Goal: Information Seeking & Learning: Learn about a topic

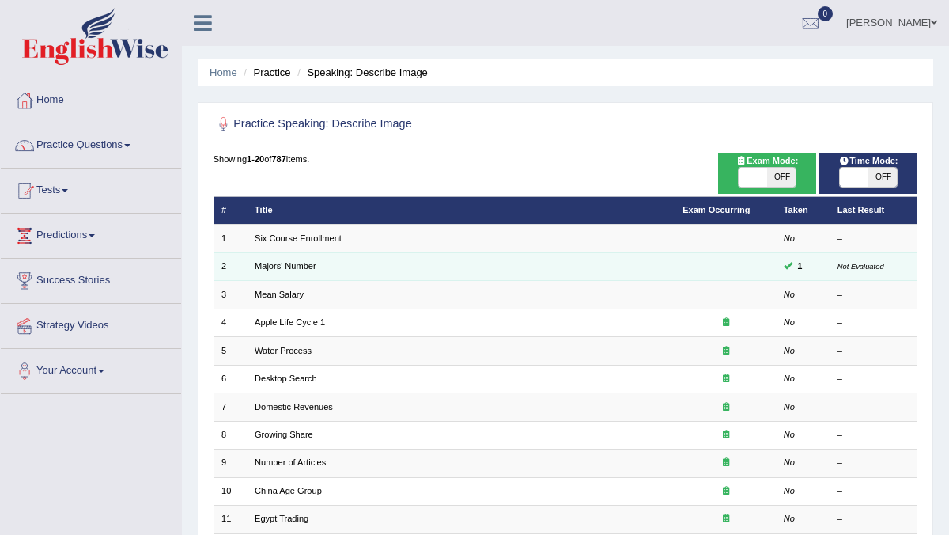
click at [471, 277] on td "Majors' Number" at bounding box center [462, 266] width 428 height 28
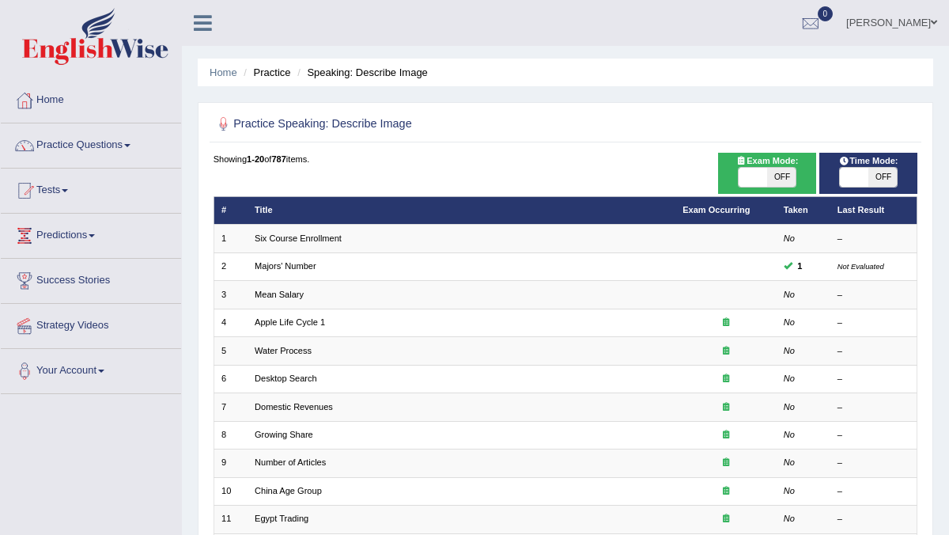
click at [886, 180] on span "OFF" at bounding box center [882, 177] width 28 height 19
checkbox input "true"
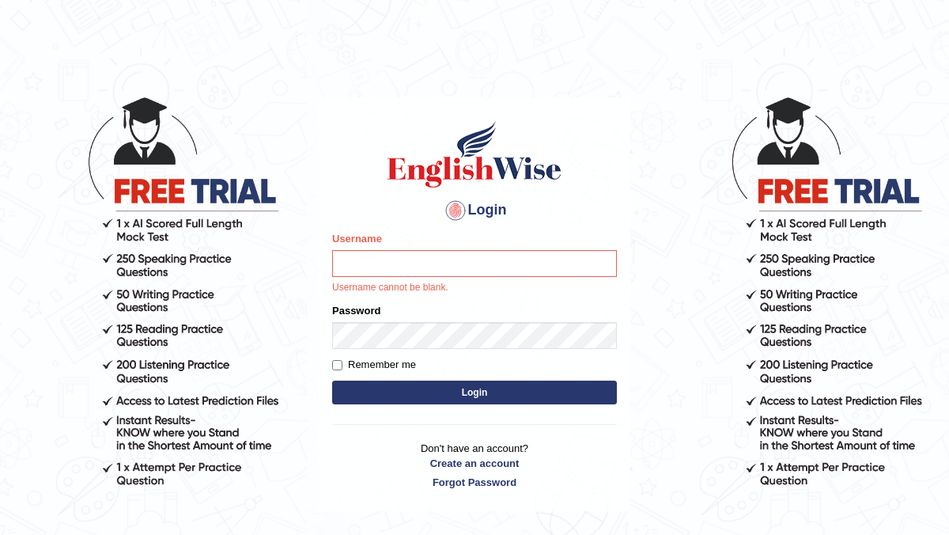
click at [459, 263] on input "Username" at bounding box center [474, 263] width 285 height 27
type input "Rebecca12"
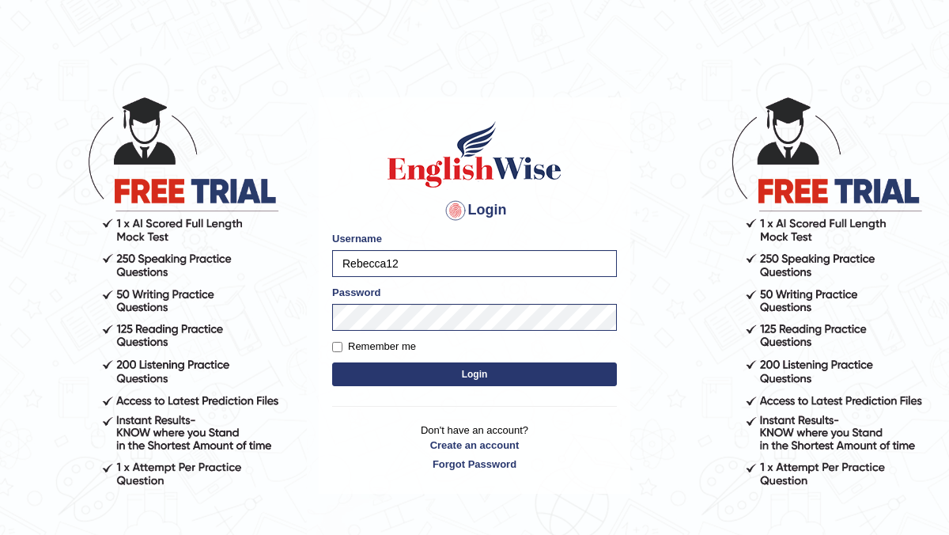
click at [471, 375] on button "Login" at bounding box center [474, 374] width 285 height 24
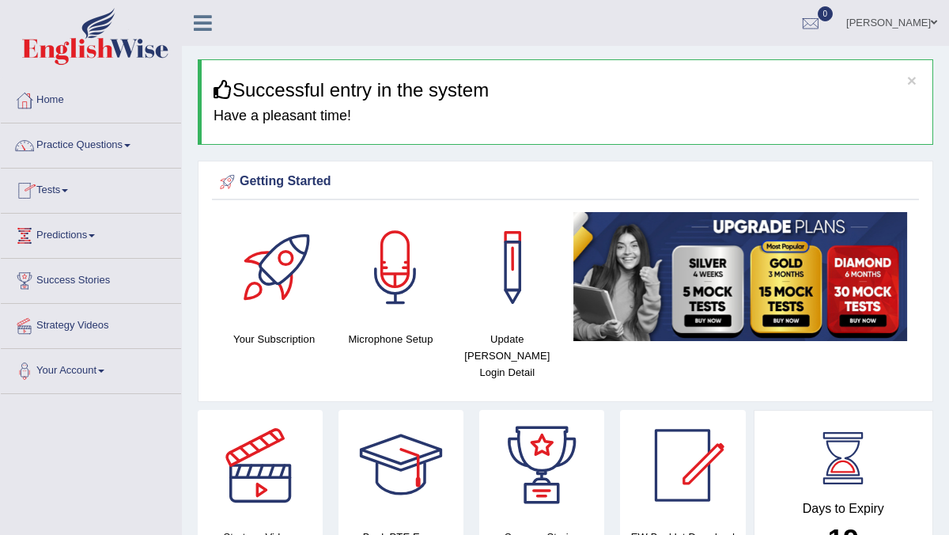
click at [62, 190] on link "Tests" at bounding box center [91, 188] width 180 height 40
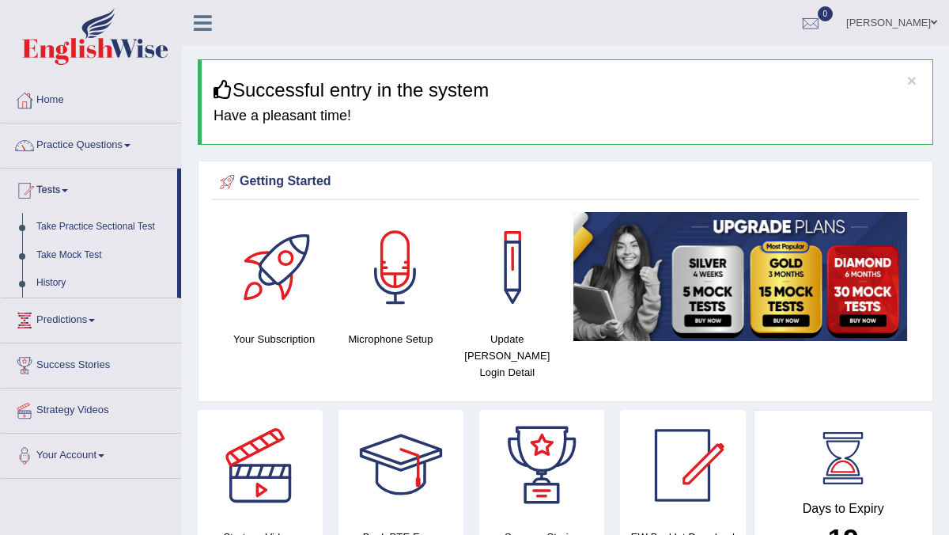
click at [111, 228] on link "Take Practice Sectional Test" at bounding box center [103, 227] width 148 height 28
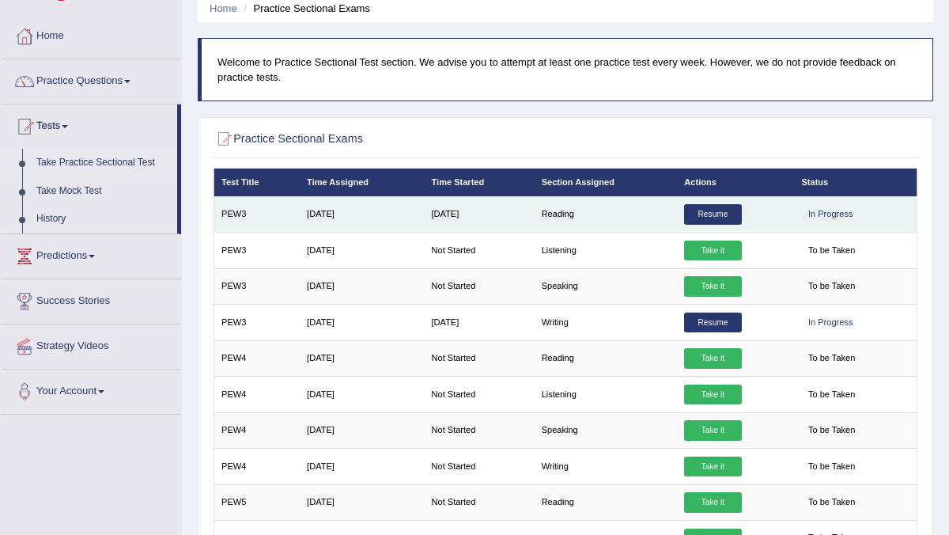
scroll to position [95, 0]
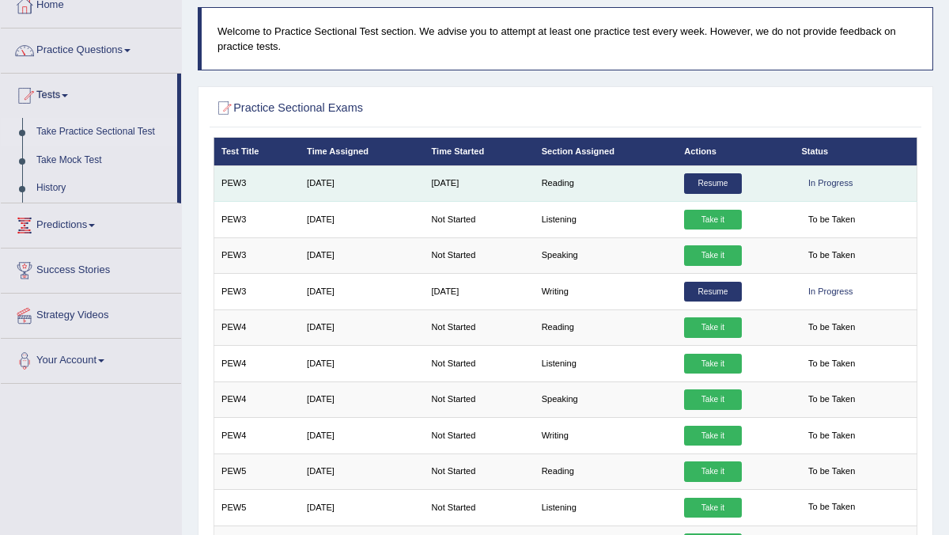
click at [716, 180] on link "Resume" at bounding box center [712, 183] width 57 height 21
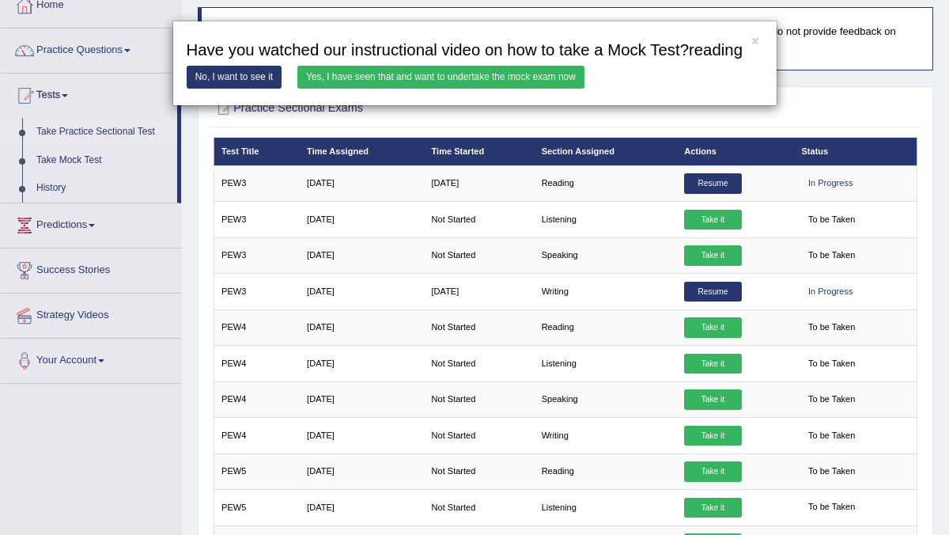
click at [487, 89] on link "Yes, I have seen that and want to undertake the mock exam now" at bounding box center [440, 77] width 287 height 23
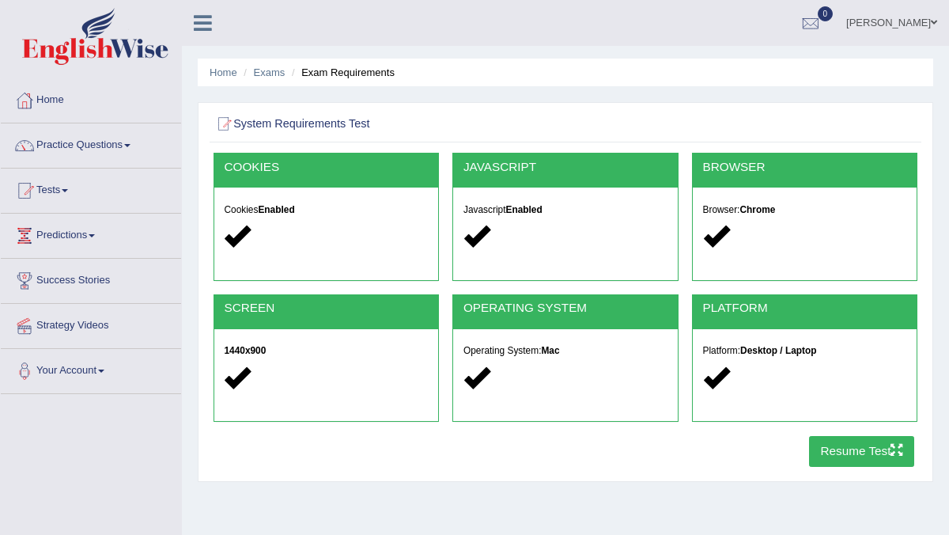
click at [849, 453] on button "Resume Test" at bounding box center [861, 451] width 105 height 31
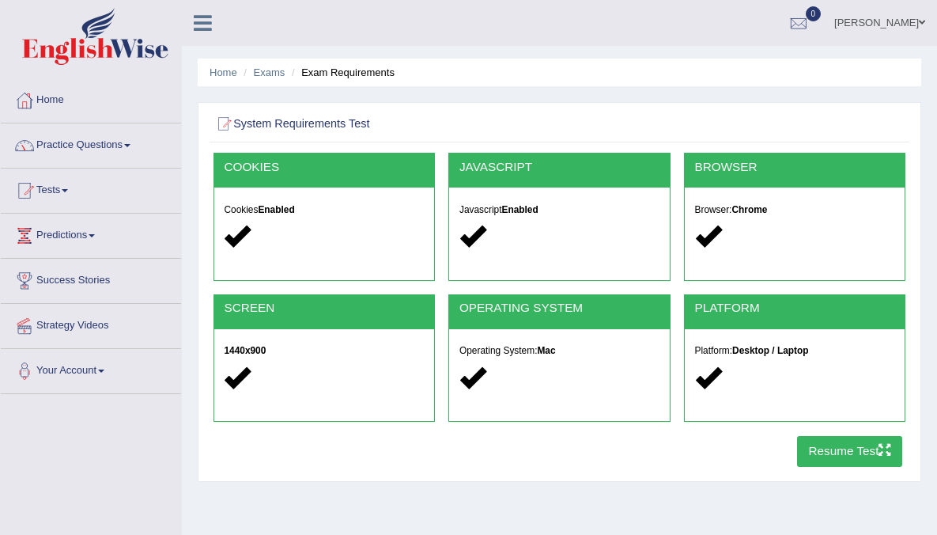
click at [67, 191] on link "Tests" at bounding box center [91, 188] width 180 height 40
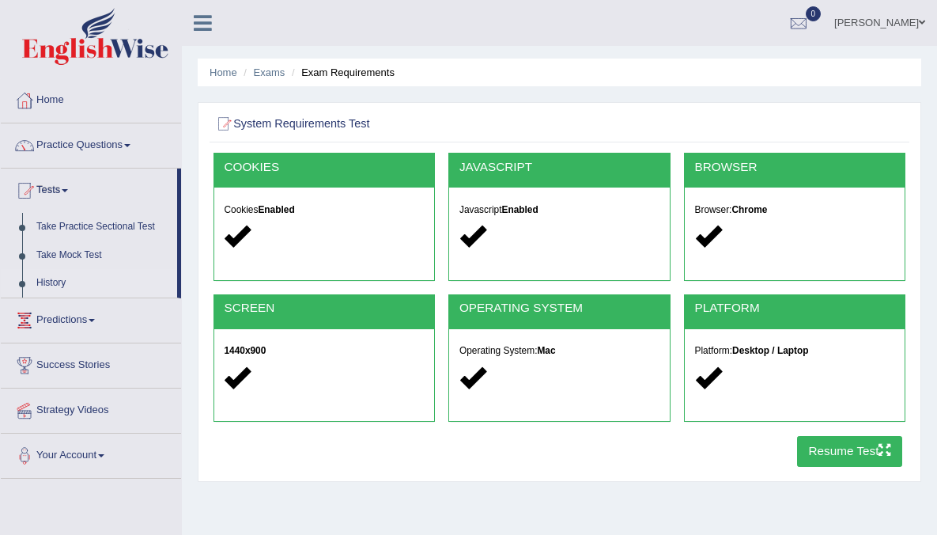
click at [43, 283] on link "History" at bounding box center [103, 283] width 148 height 28
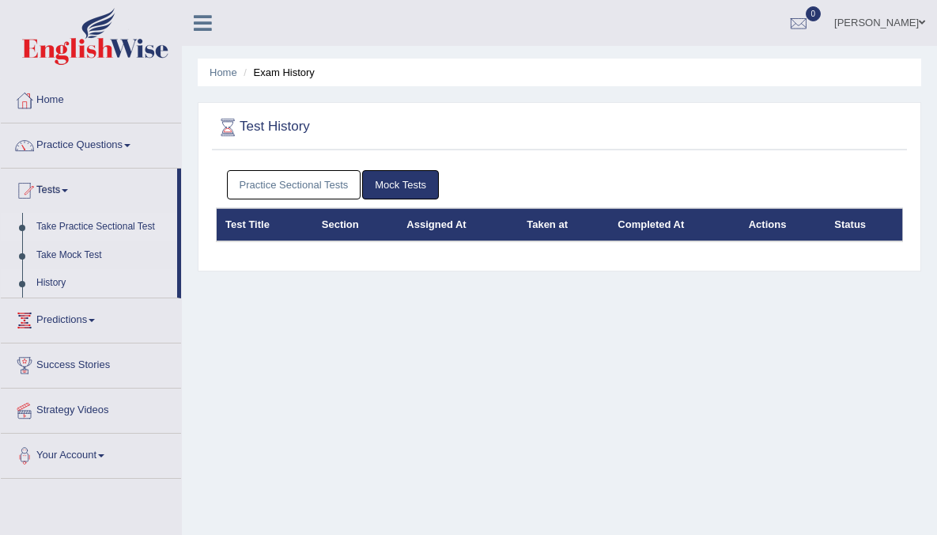
click at [80, 229] on link "Take Practice Sectional Test" at bounding box center [103, 227] width 148 height 28
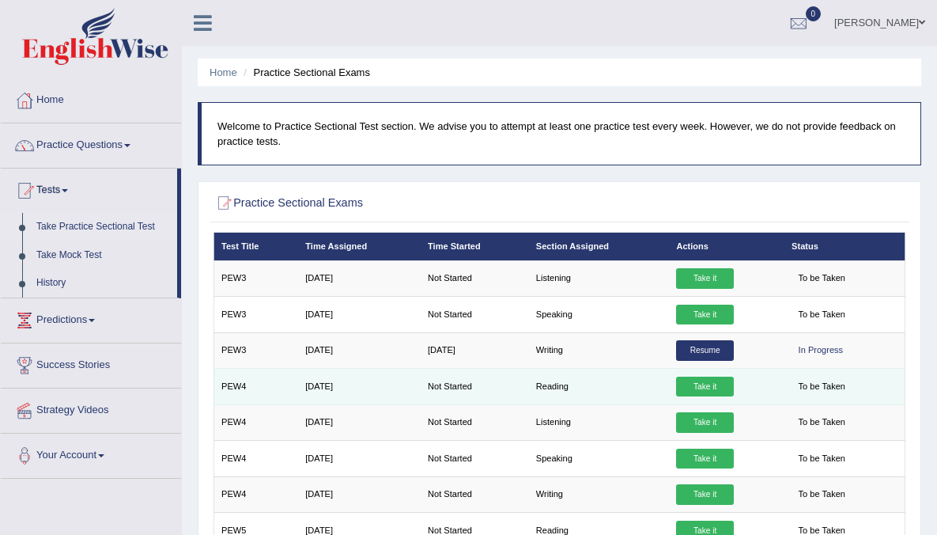
click at [716, 385] on link "Take it" at bounding box center [704, 386] width 57 height 21
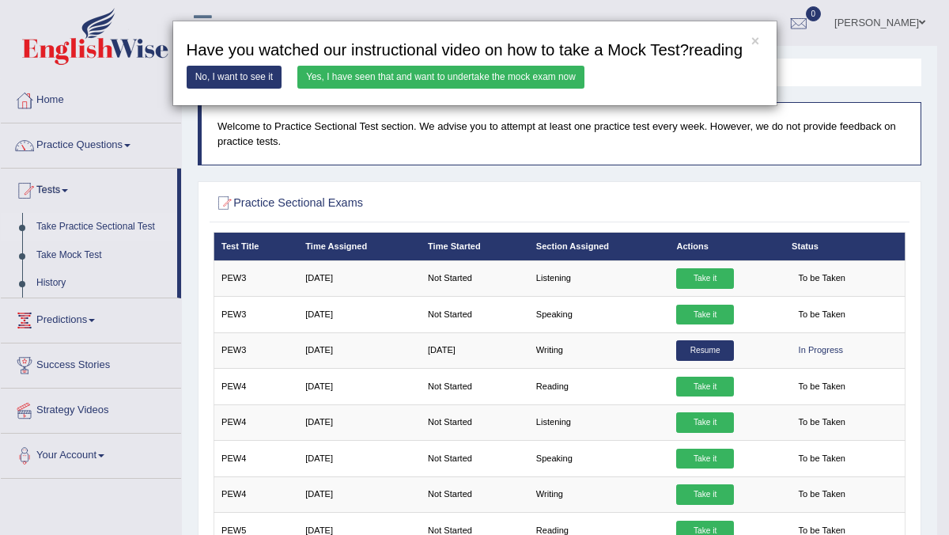
click at [505, 89] on link "Yes, I have seen that and want to undertake the mock exam now" at bounding box center [440, 77] width 287 height 23
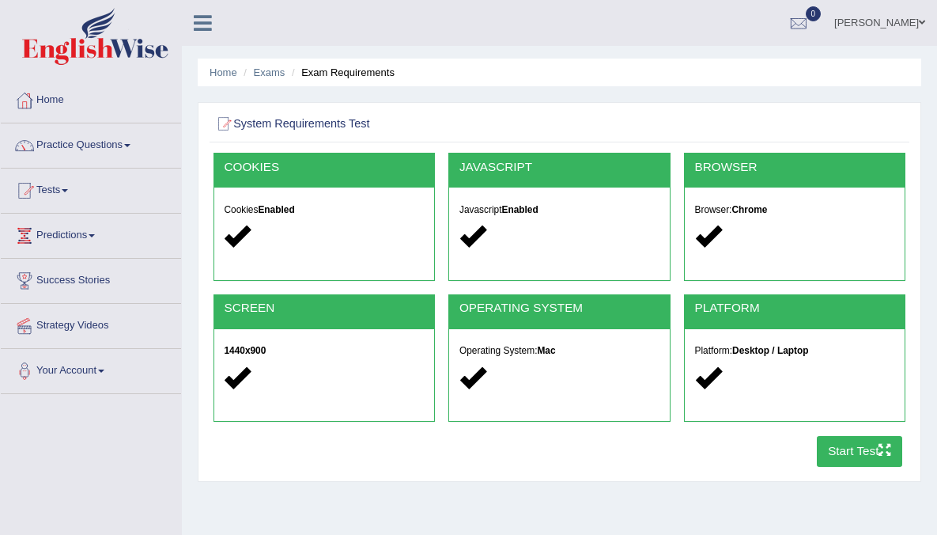
click at [864, 459] on button "Start Test" at bounding box center [860, 451] width 86 height 31
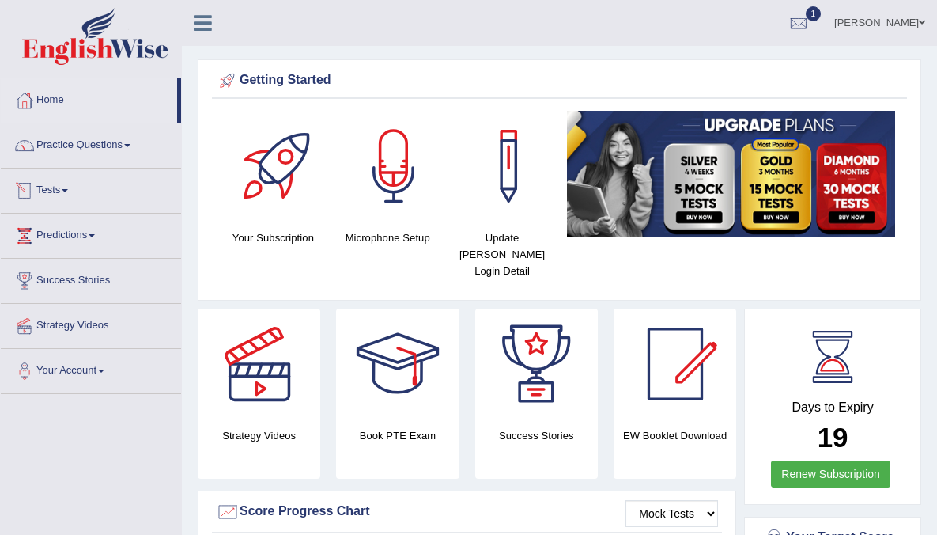
click at [68, 189] on span at bounding box center [65, 190] width 6 height 3
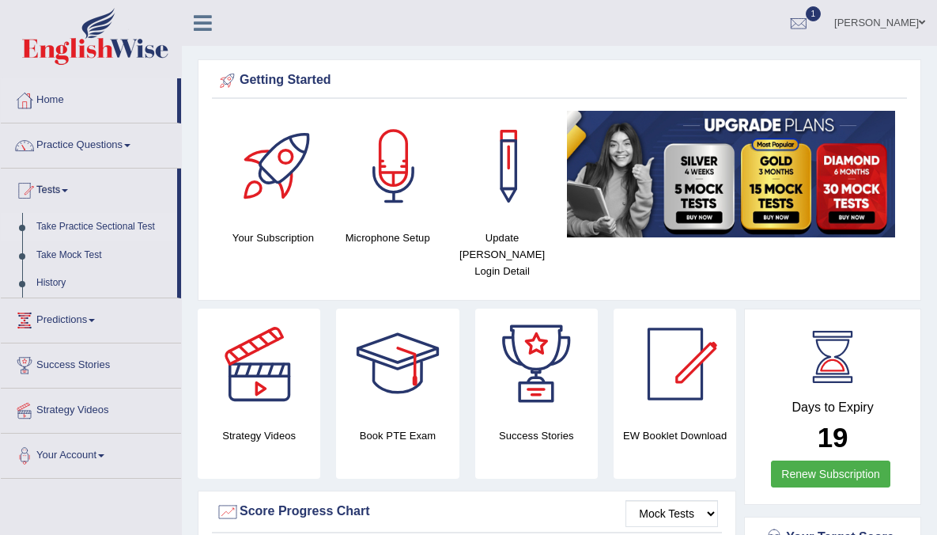
click at [104, 226] on link "Take Practice Sectional Test" at bounding box center [103, 227] width 148 height 28
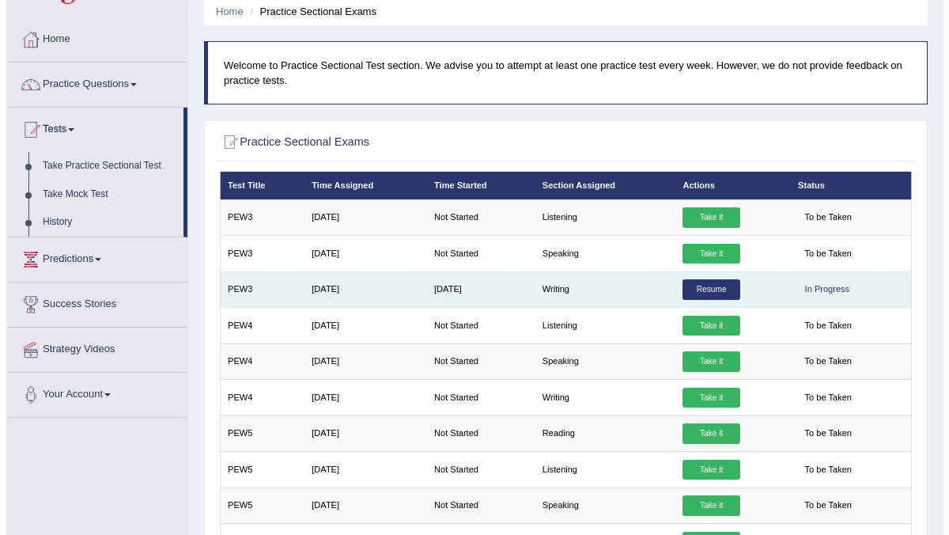
scroll to position [63, 0]
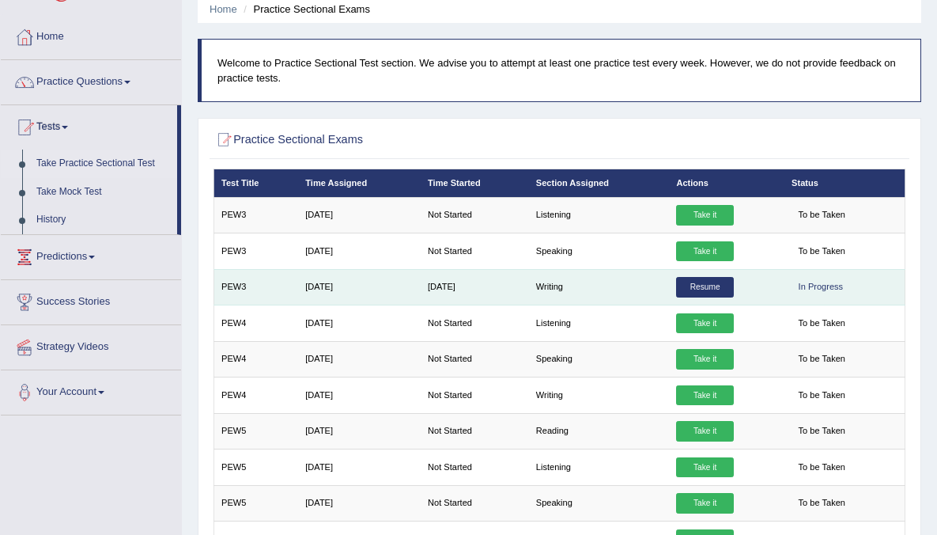
click at [718, 285] on link "Resume" at bounding box center [704, 287] width 57 height 21
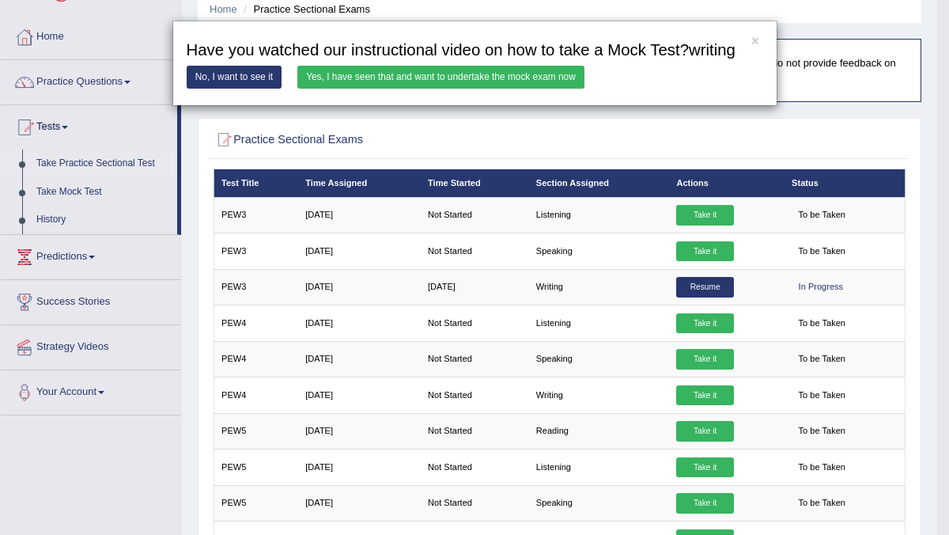
click at [452, 89] on link "Yes, I have seen that and want to undertake the mock exam now" at bounding box center [440, 77] width 287 height 23
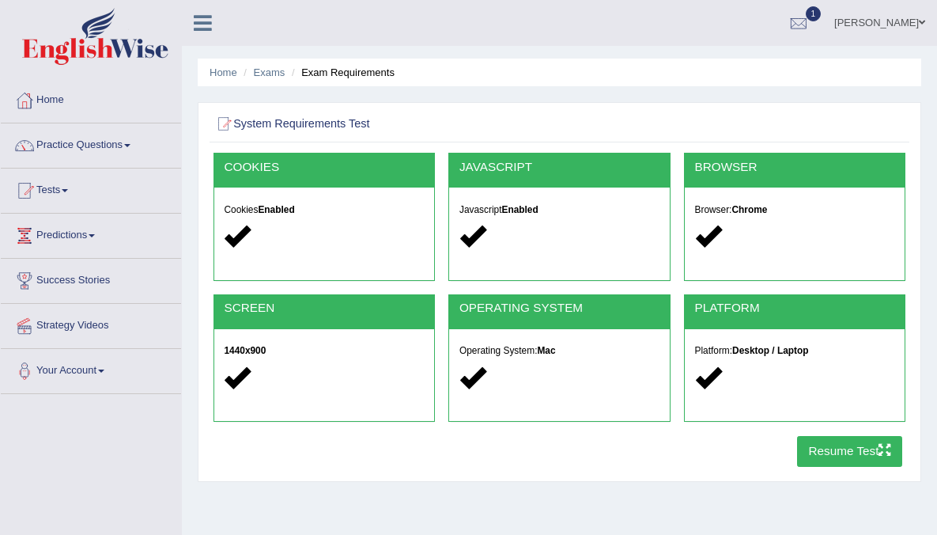
click at [837, 448] on button "Resume Test" at bounding box center [849, 451] width 105 height 31
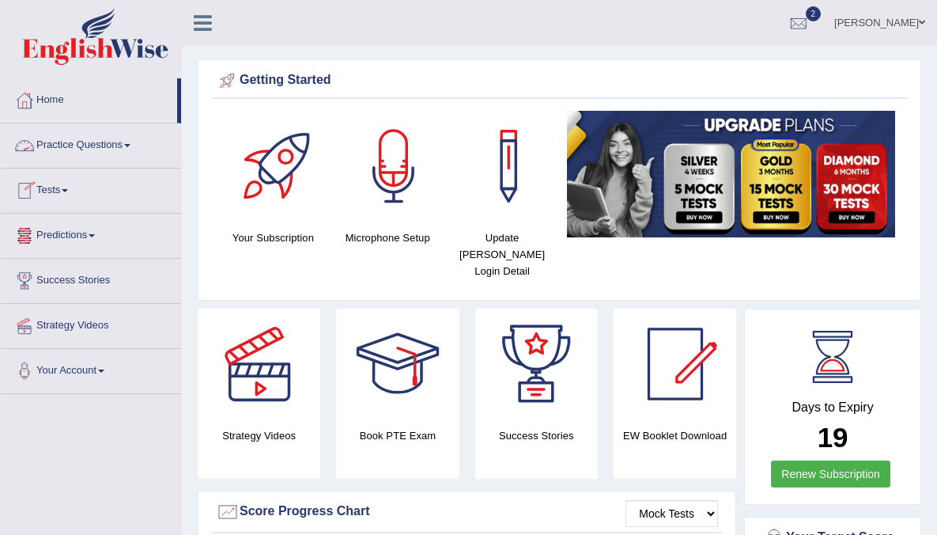
click at [66, 191] on link "Tests" at bounding box center [91, 188] width 180 height 40
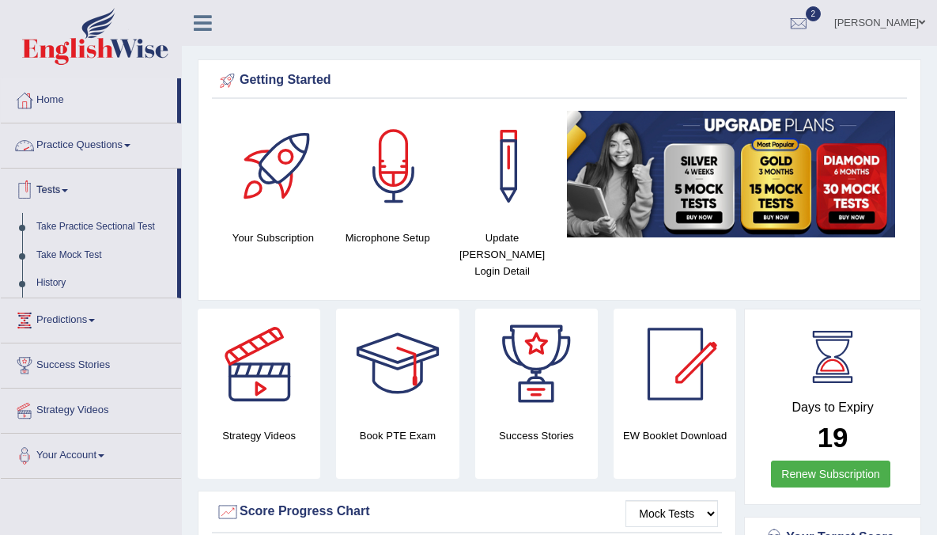
click at [118, 144] on link "Practice Questions" at bounding box center [91, 143] width 180 height 40
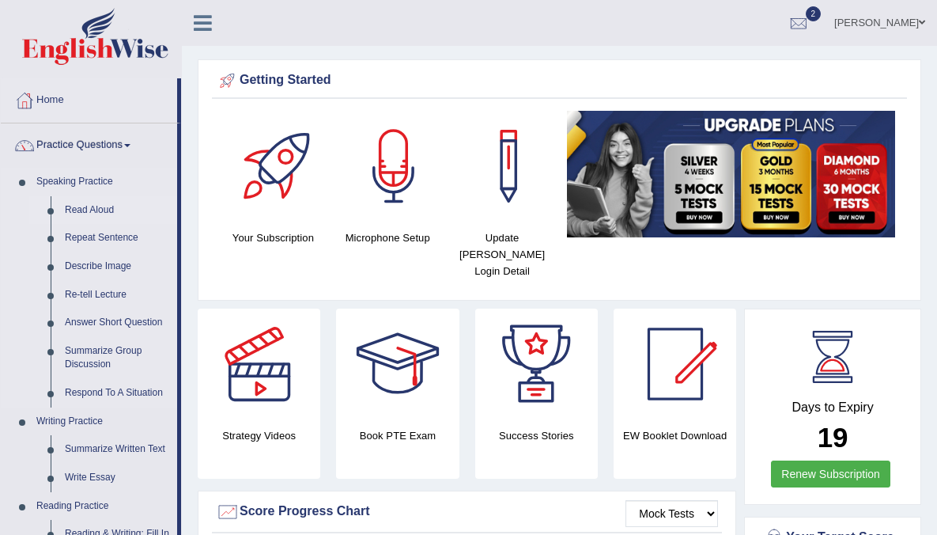
click at [88, 207] on link "Read Aloud" at bounding box center [117, 210] width 119 height 28
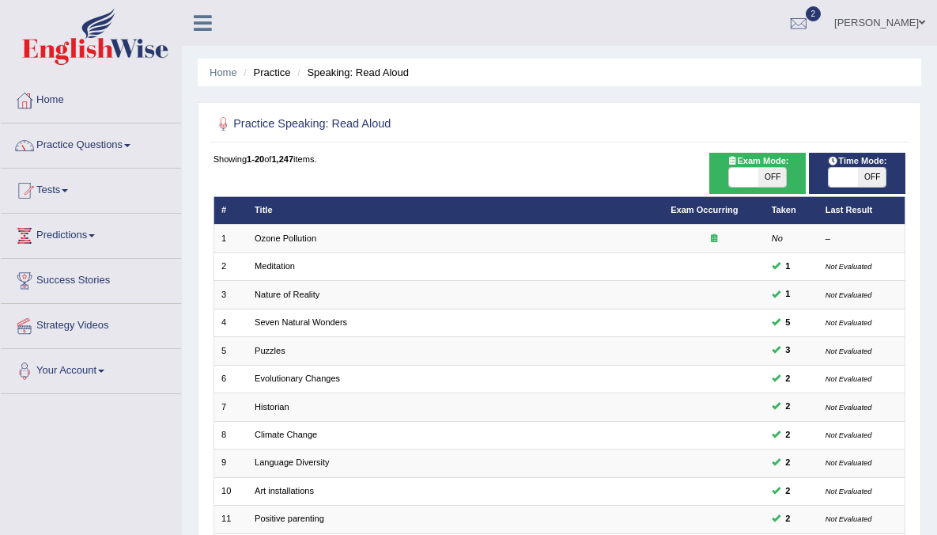
click at [882, 178] on span "OFF" at bounding box center [872, 177] width 28 height 19
checkbox input "true"
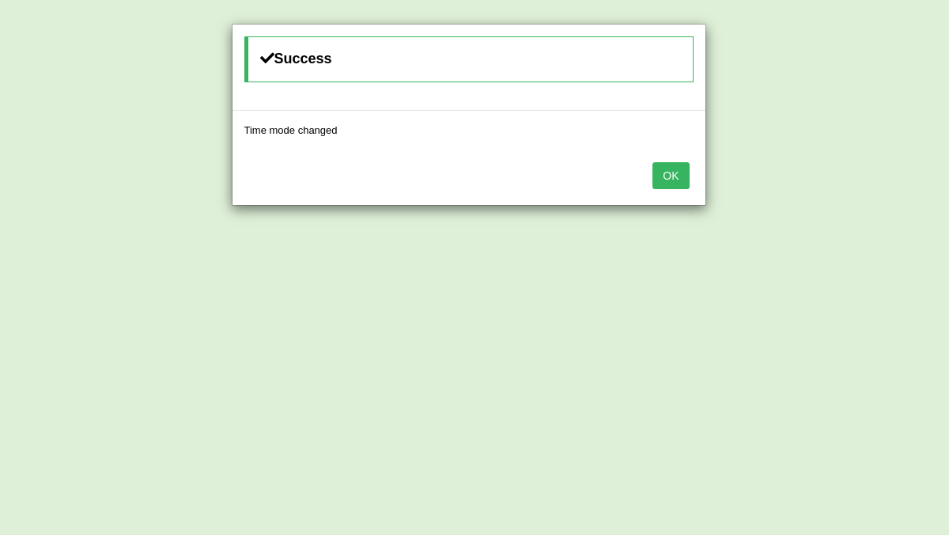
click at [672, 177] on button "OK" at bounding box center [670, 175] width 36 height 27
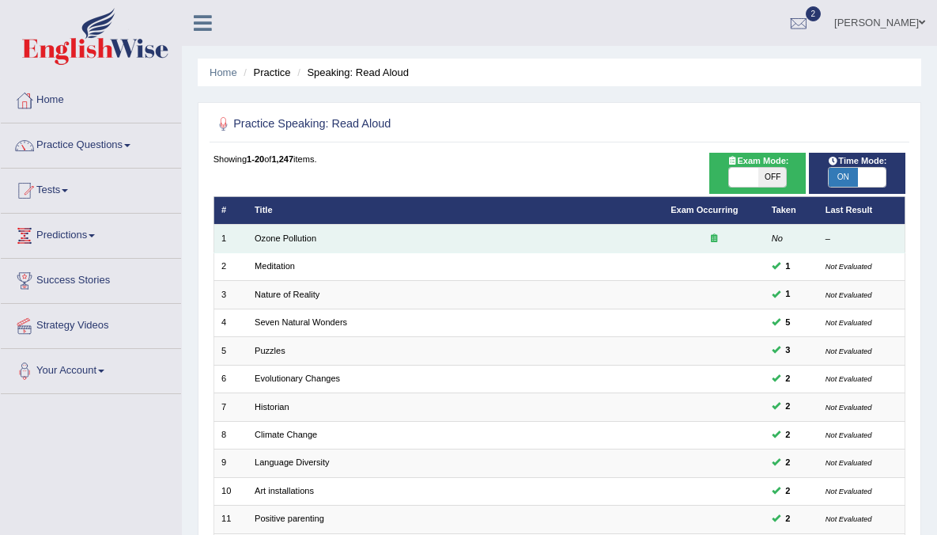
click at [316, 241] on td "Ozone Pollution" at bounding box center [456, 239] width 416 height 28
click at [303, 237] on link "Ozone Pollution" at bounding box center [286, 237] width 62 height 9
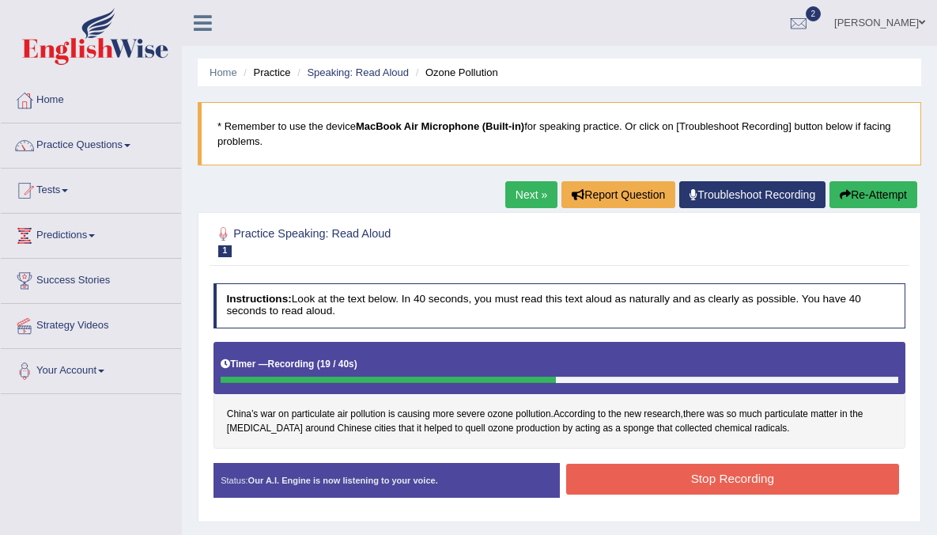
click at [724, 484] on button "Stop Recording" at bounding box center [732, 478] width 333 height 31
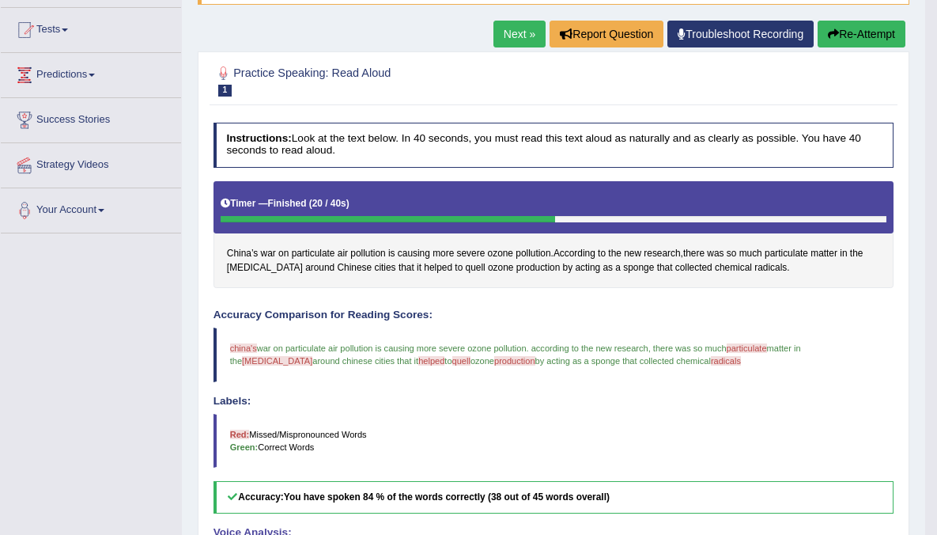
scroll to position [158, 0]
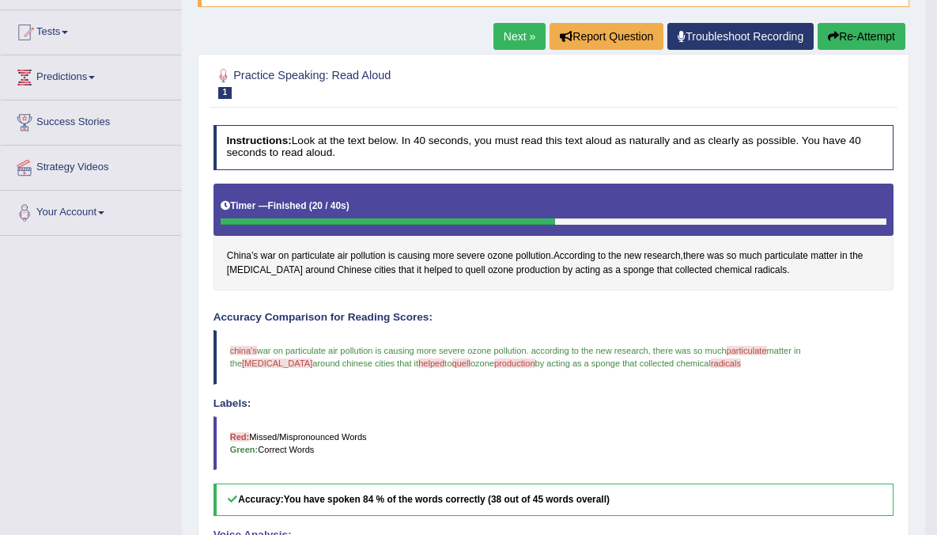
click at [509, 43] on link "Next »" at bounding box center [519, 36] width 52 height 27
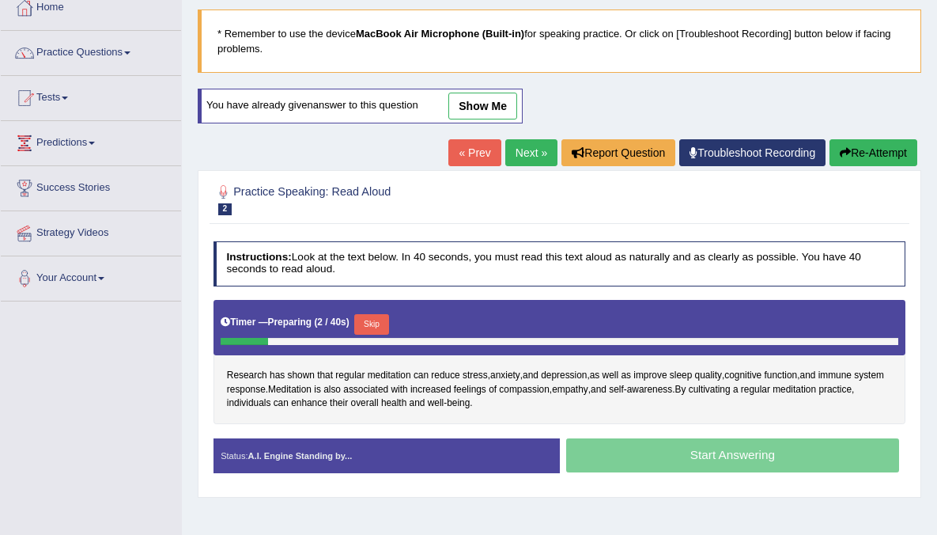
scroll to position [95, 0]
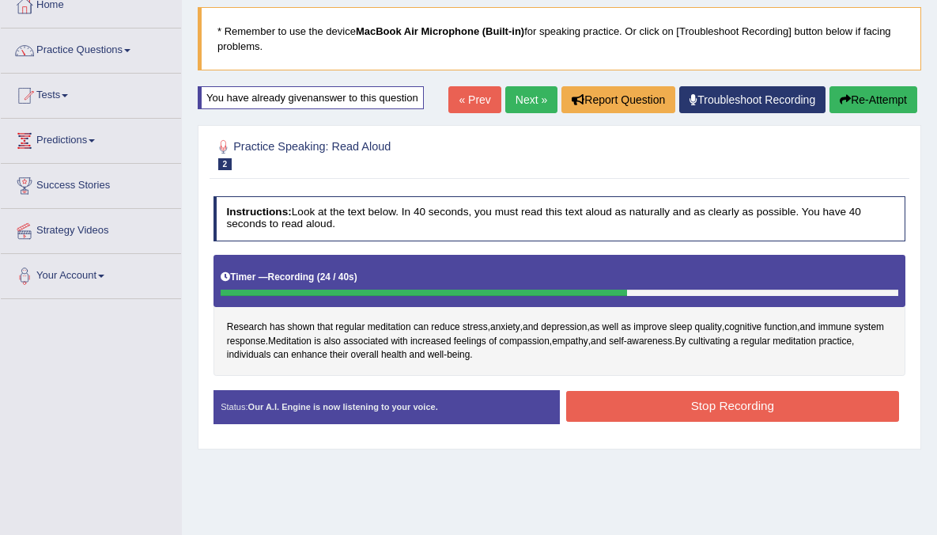
click at [521, 150] on h2 "Practice Speaking: Read Aloud 2 Meditation" at bounding box center [428, 153] width 429 height 33
click at [675, 399] on button "Stop Recording" at bounding box center [732, 406] width 333 height 31
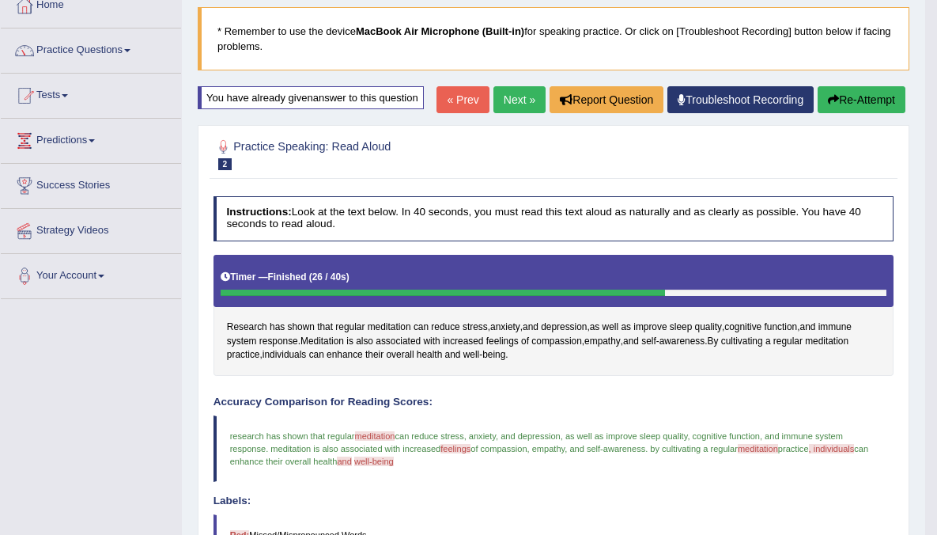
click at [655, 408] on h4 "Accuracy Comparison for Reading Scores:" at bounding box center [554, 402] width 681 height 12
drag, startPoint x: 656, startPoint y: 429, endPoint x: 681, endPoint y: 420, distance: 26.0
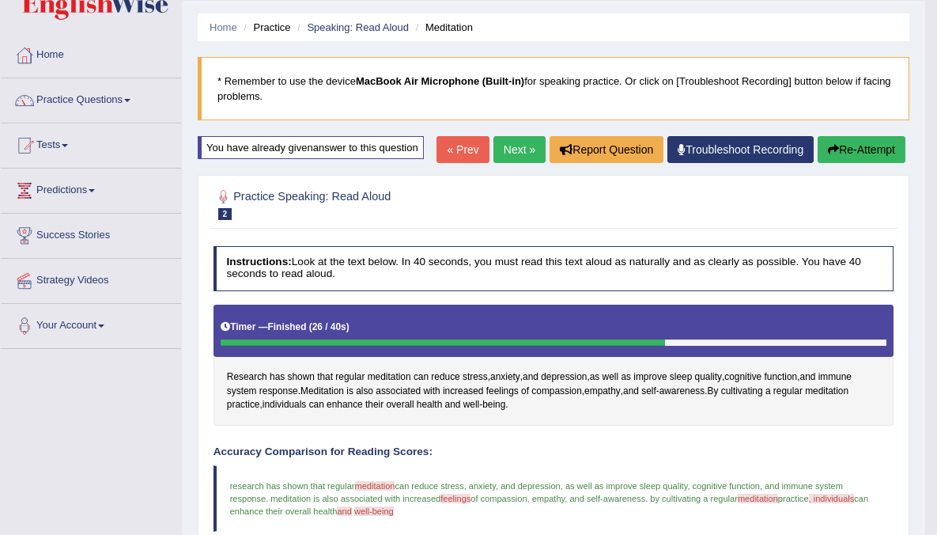
scroll to position [43, 0]
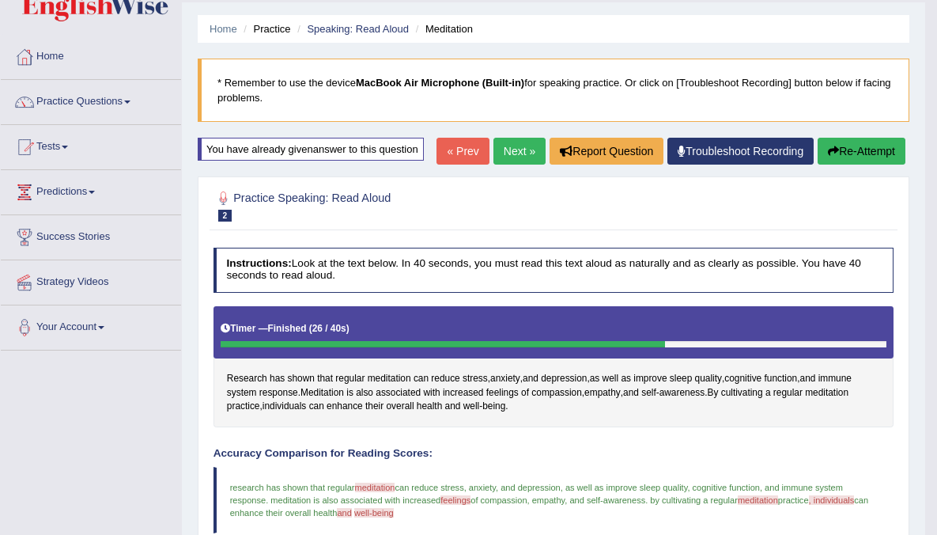
click at [860, 164] on button "Re-Attempt" at bounding box center [862, 151] width 88 height 27
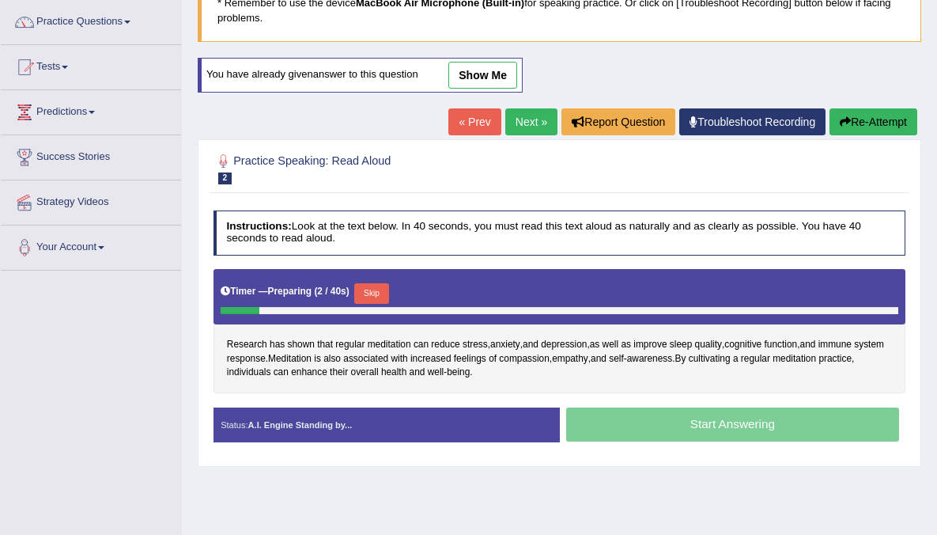
scroll to position [125, 0]
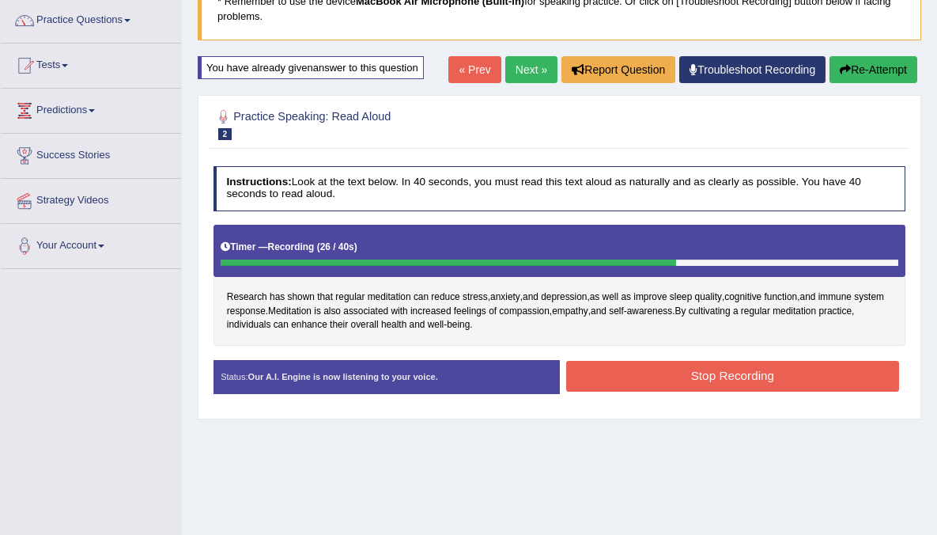
click at [714, 379] on button "Stop Recording" at bounding box center [732, 376] width 333 height 31
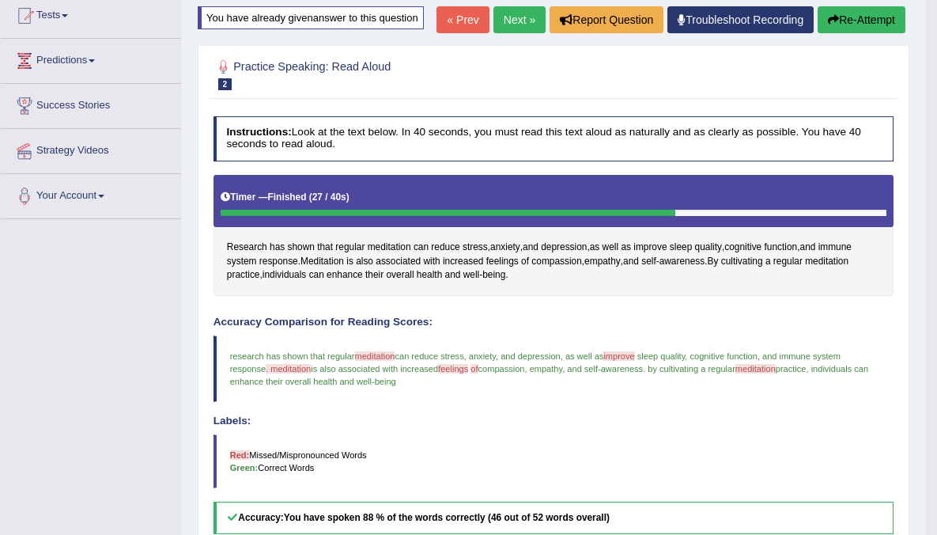
scroll to position [166, 0]
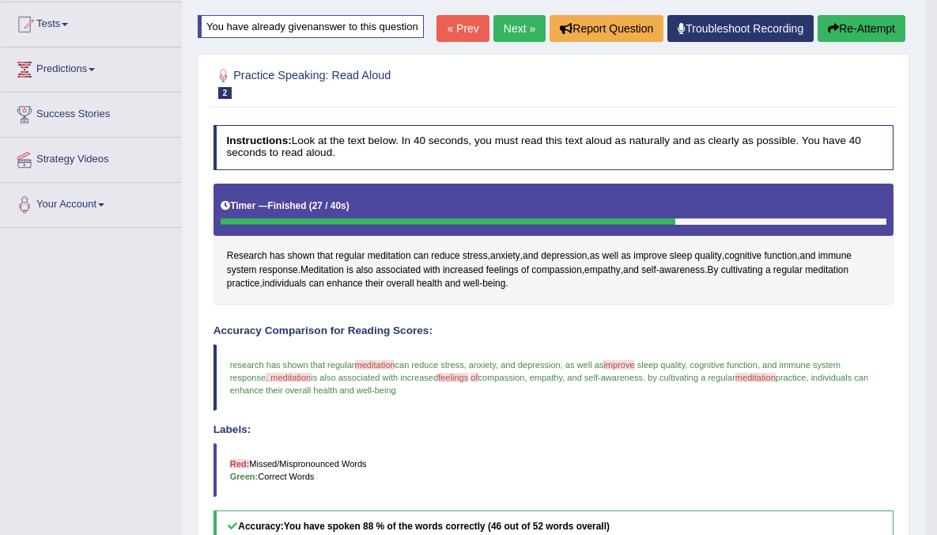
click at [512, 42] on link "Next »" at bounding box center [519, 28] width 52 height 27
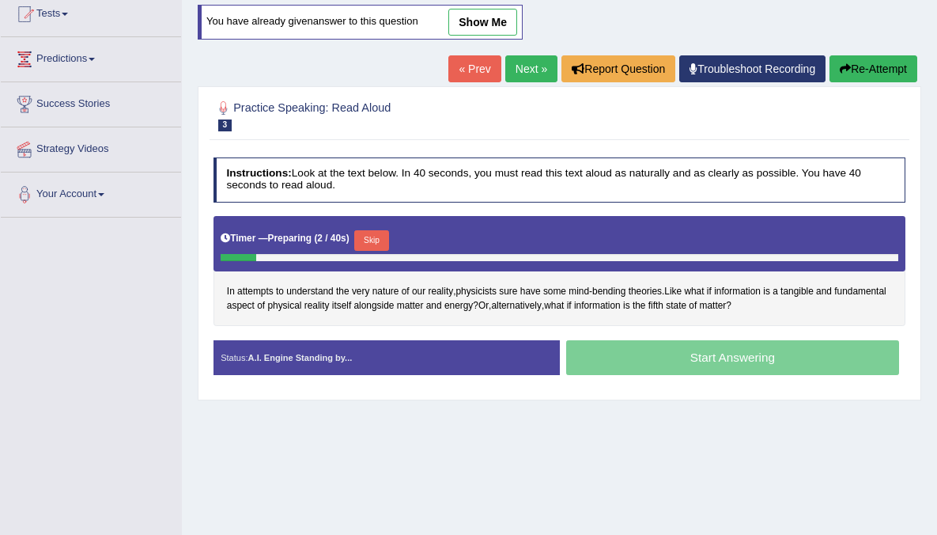
scroll to position [178, 0]
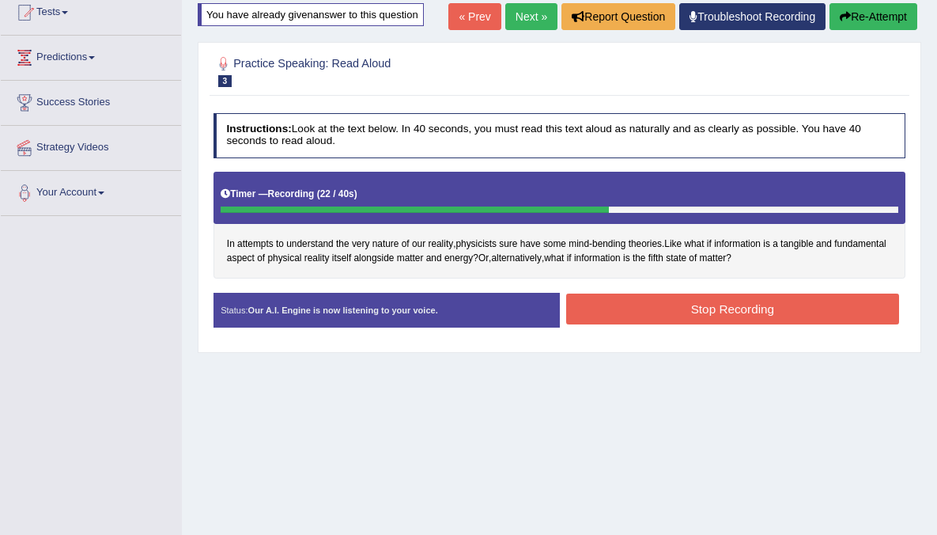
click at [691, 316] on button "Stop Recording" at bounding box center [732, 308] width 333 height 31
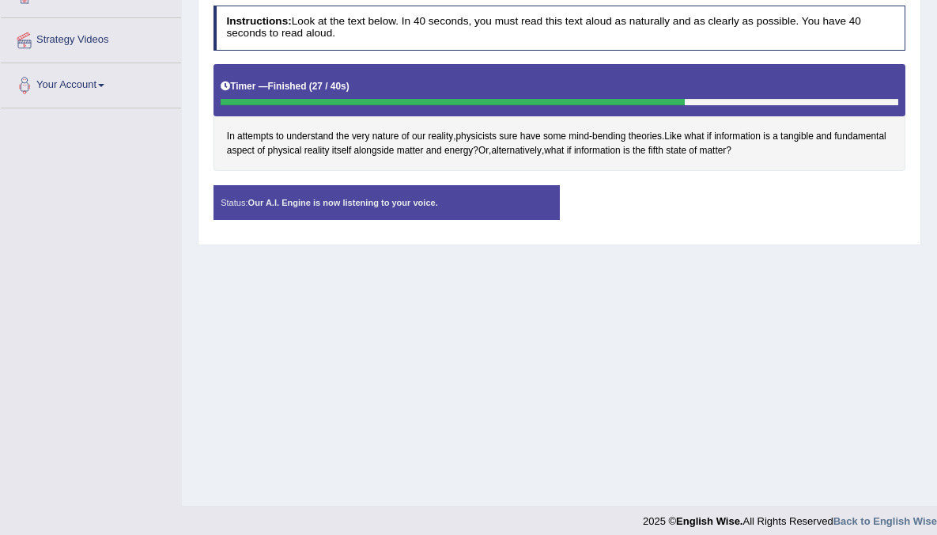
scroll to position [296, 0]
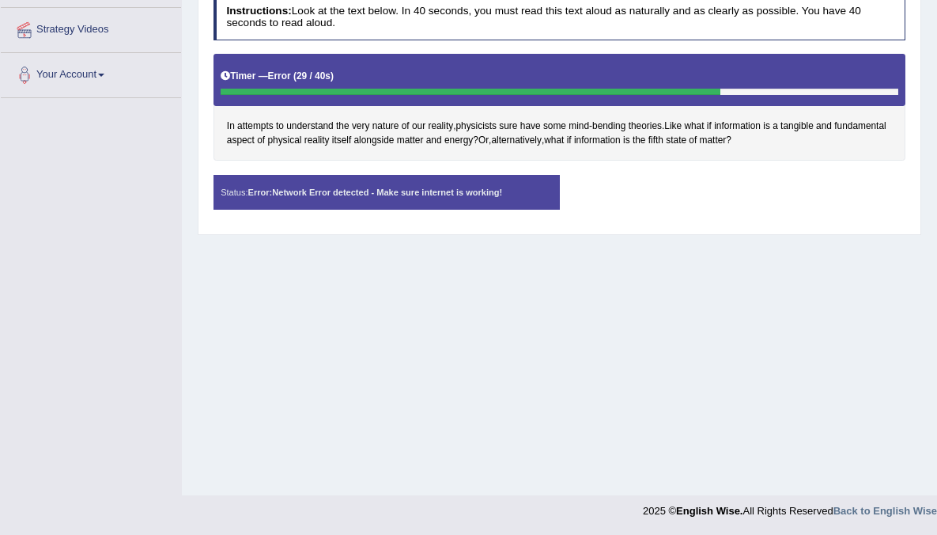
click at [875, 334] on div "Home Practice Speaking: Read Aloud Nature of Reality * Remember to use the devi…" at bounding box center [559, 99] width 755 height 791
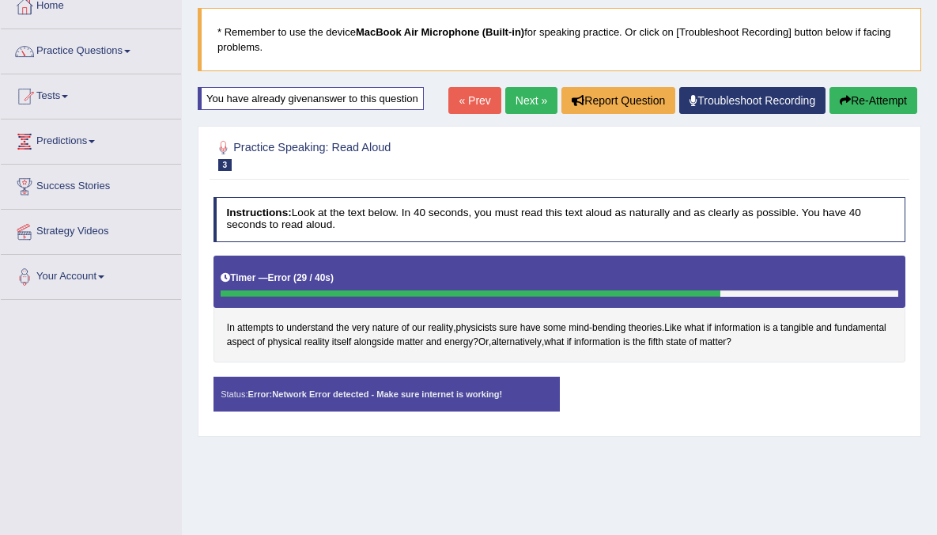
scroll to position [91, 0]
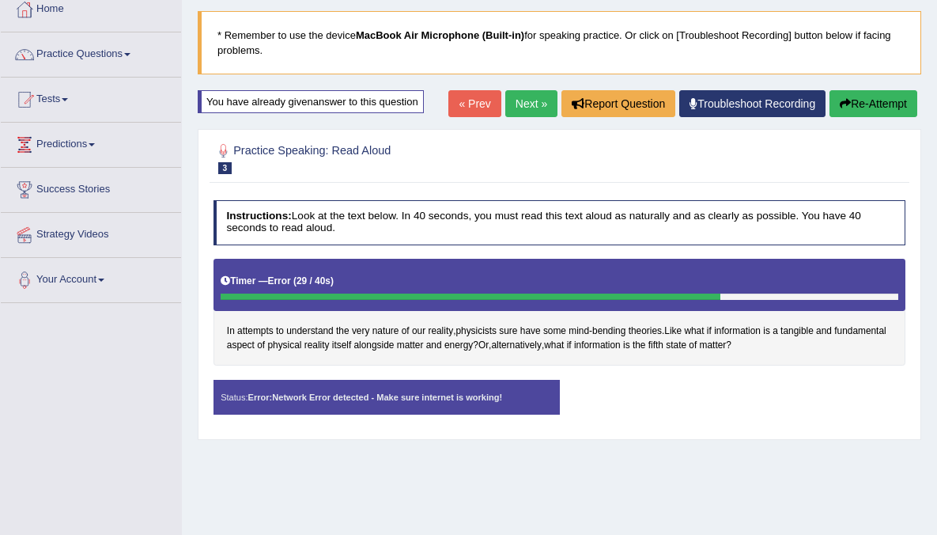
click at [480, 399] on div "Status: Error: Network Error detected - Make sure internet is working!" at bounding box center [387, 397] width 346 height 35
click at [860, 110] on button "Re-Attempt" at bounding box center [874, 103] width 88 height 27
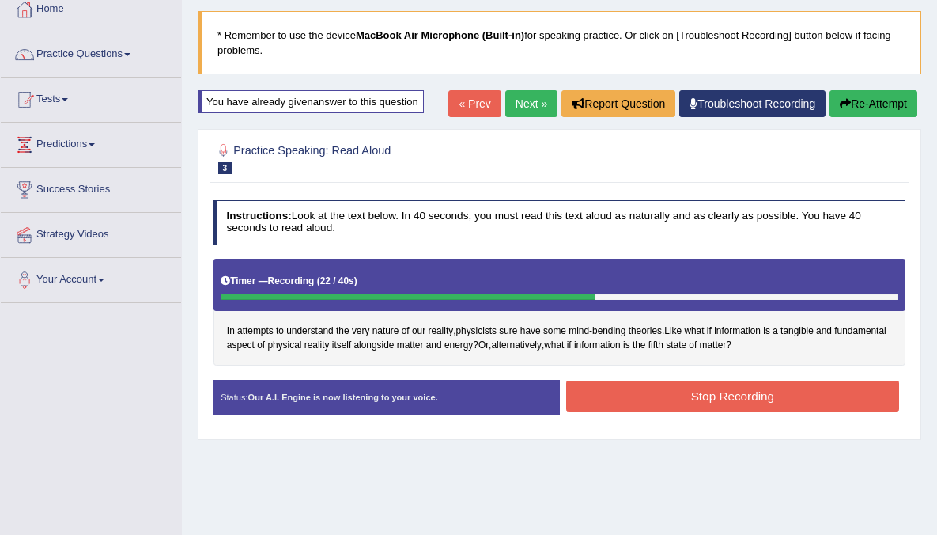
click at [731, 384] on button "Stop Recording" at bounding box center [732, 395] width 333 height 31
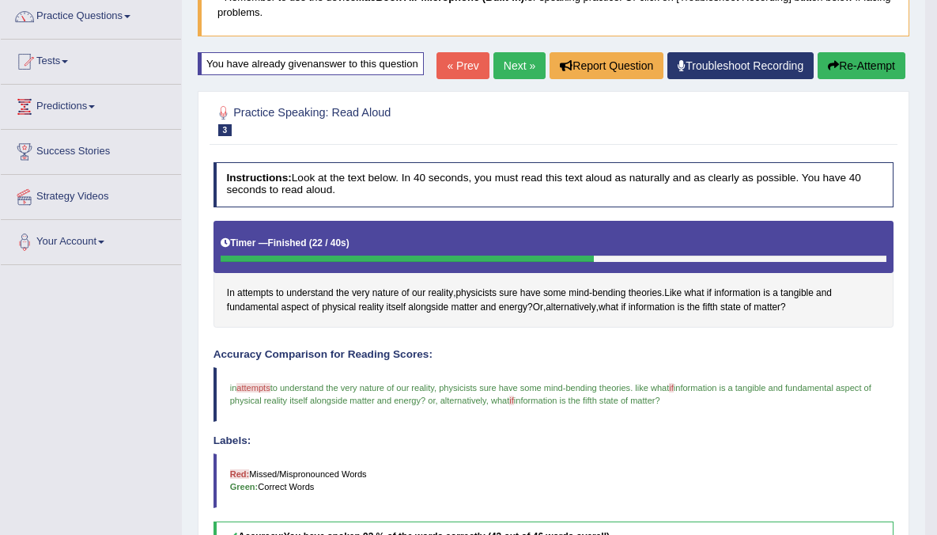
scroll to position [127, 0]
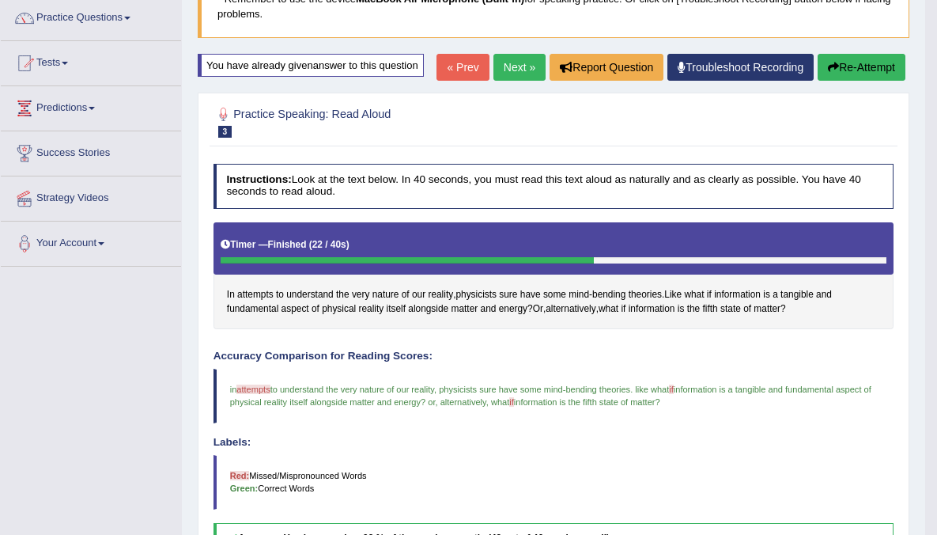
click at [515, 81] on link "Next »" at bounding box center [519, 67] width 52 height 27
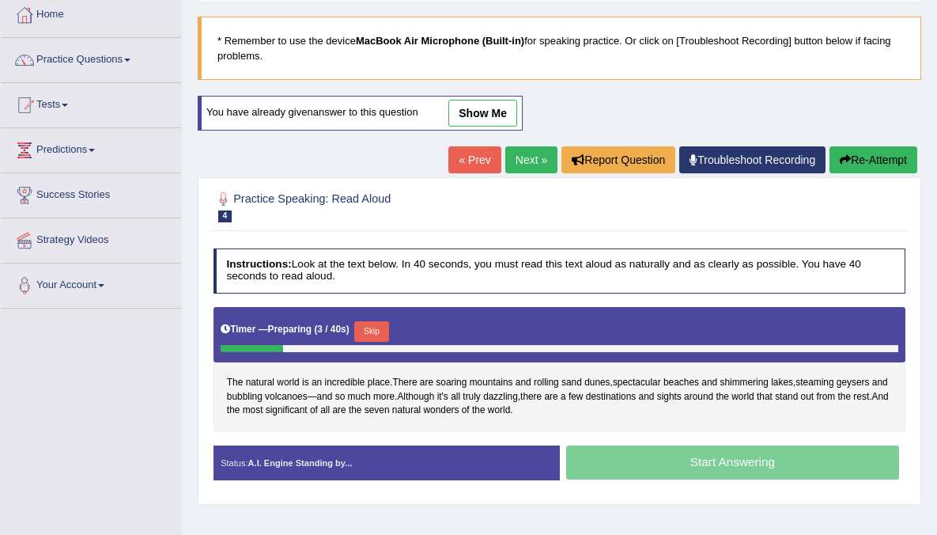
scroll to position [86, 0]
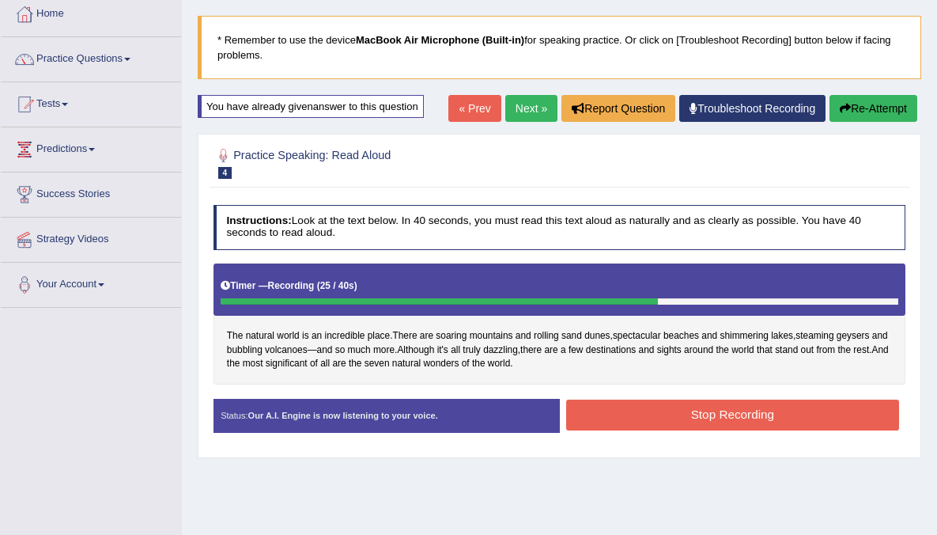
click at [750, 421] on button "Stop Recording" at bounding box center [732, 414] width 333 height 31
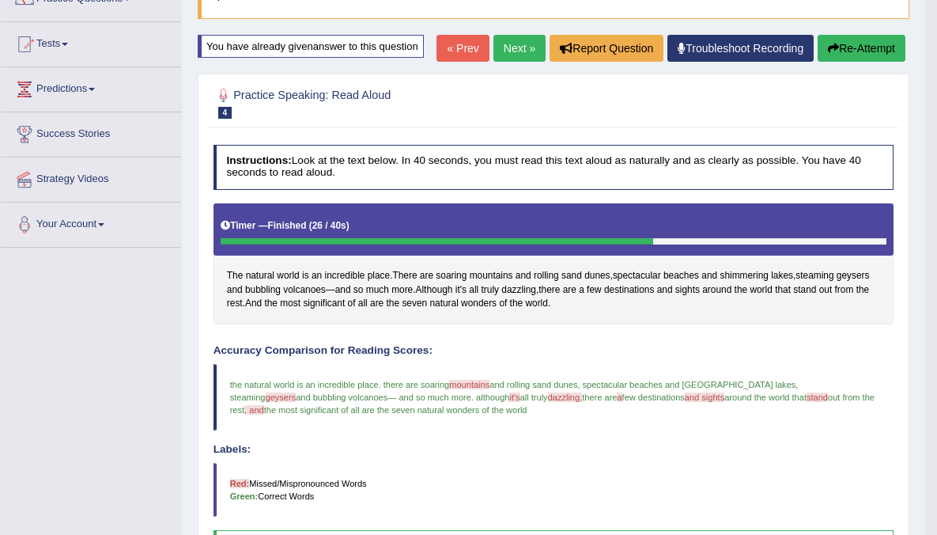
scroll to position [146, 0]
click at [516, 62] on link "Next »" at bounding box center [519, 48] width 52 height 27
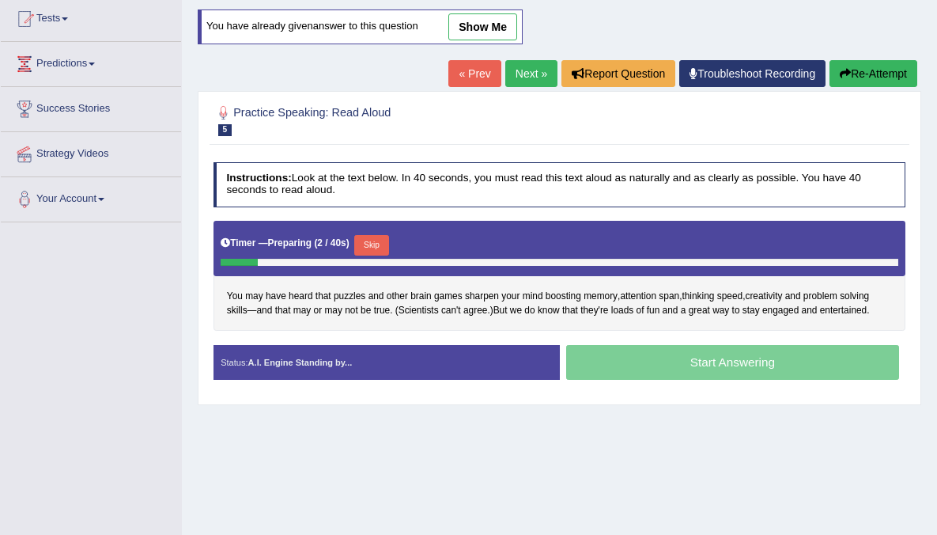
scroll to position [173, 0]
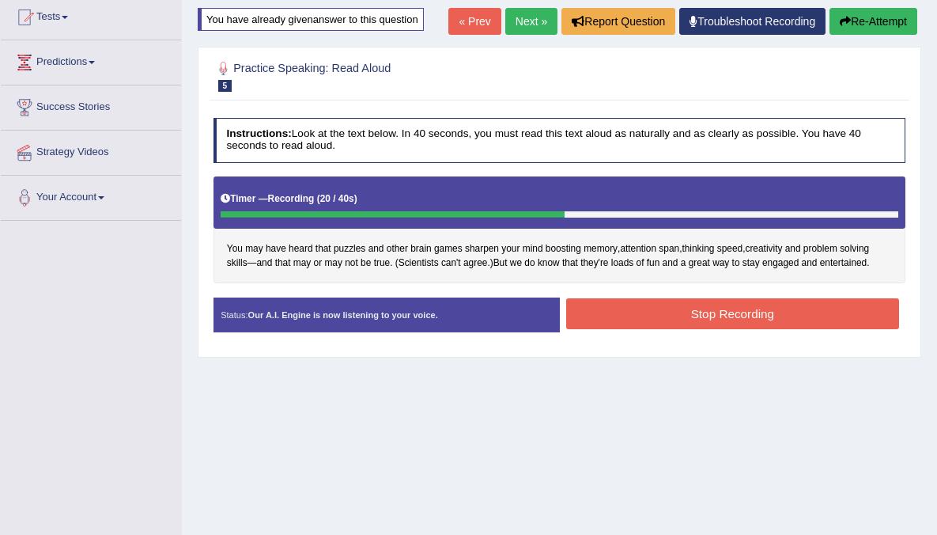
click at [768, 327] on div "Stop Recording" at bounding box center [733, 315] width 346 height 35
click at [772, 320] on button "Stop Recording" at bounding box center [732, 313] width 333 height 31
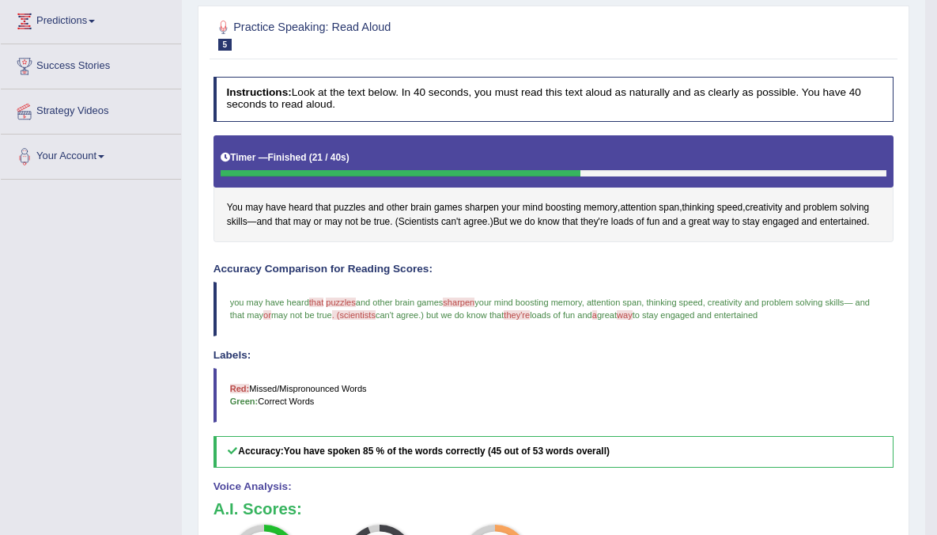
scroll to position [196, 0]
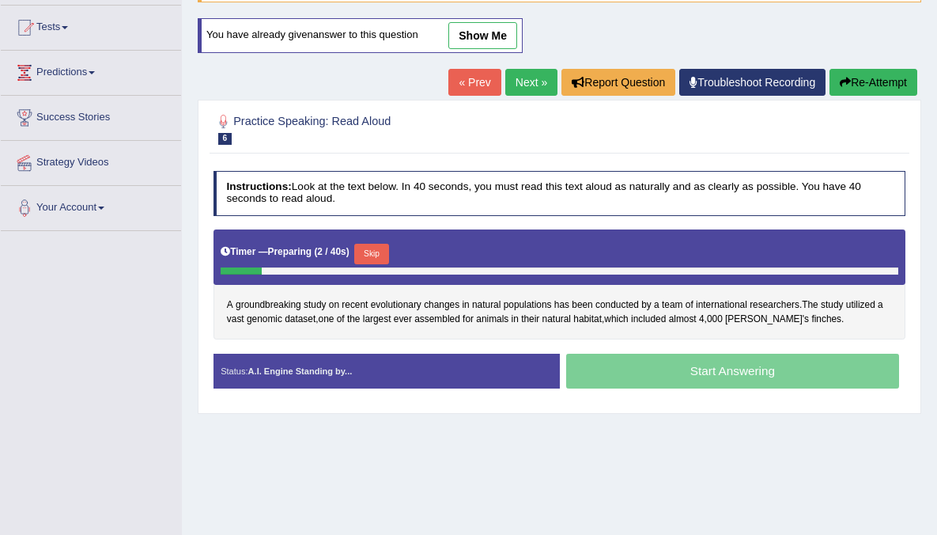
scroll to position [203, 0]
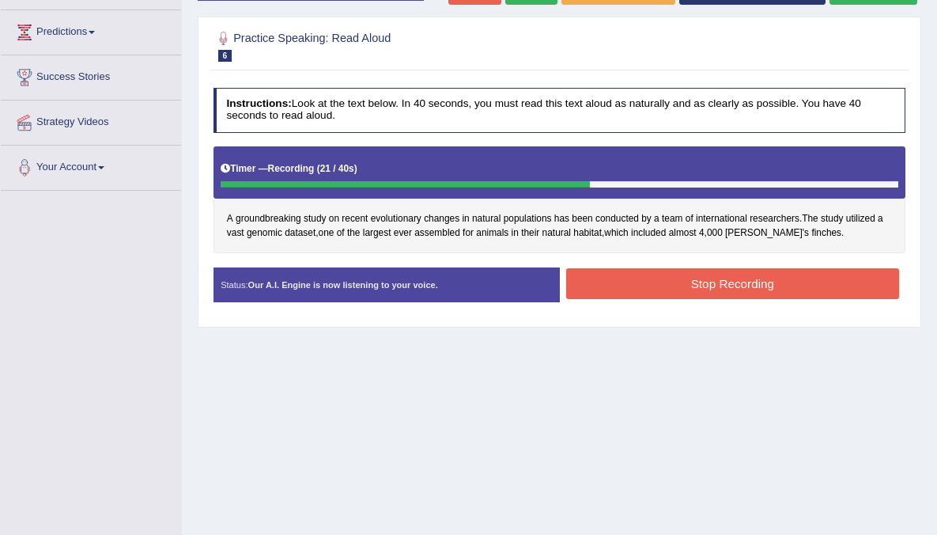
click at [788, 292] on button "Stop Recording" at bounding box center [732, 283] width 333 height 31
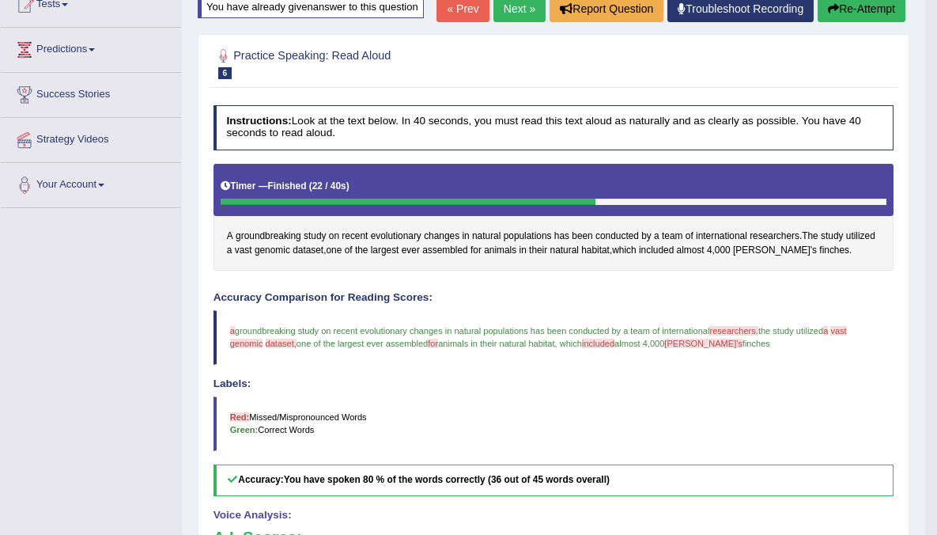
scroll to position [162, 0]
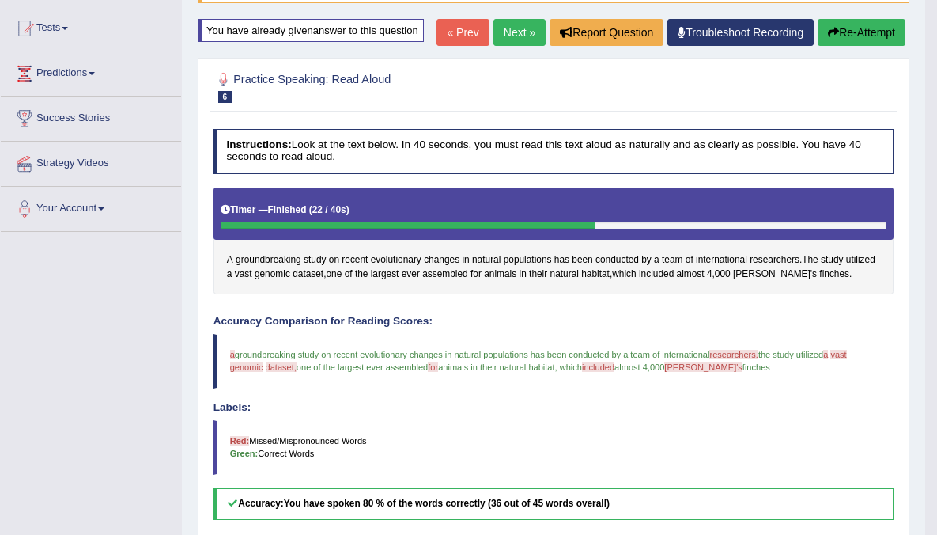
click at [513, 46] on link "Next »" at bounding box center [519, 32] width 52 height 27
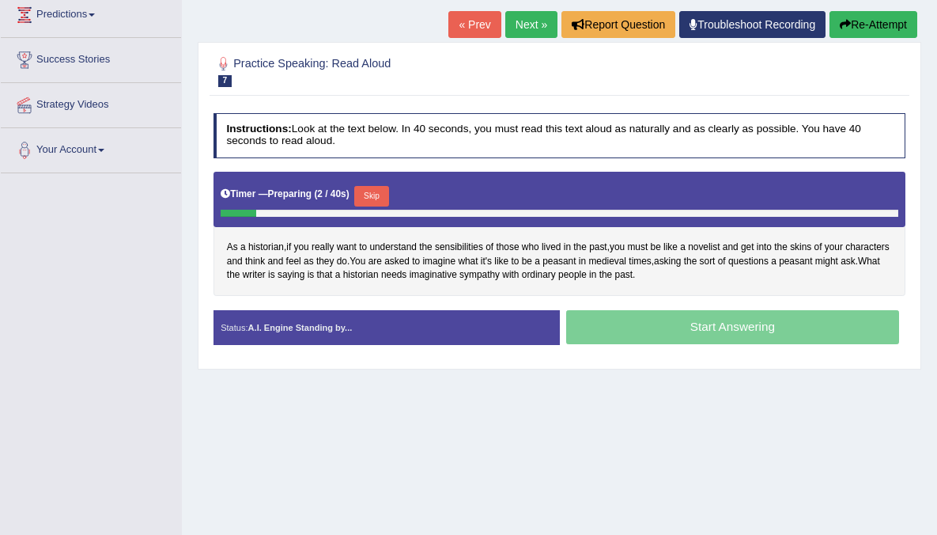
scroll to position [221, 0]
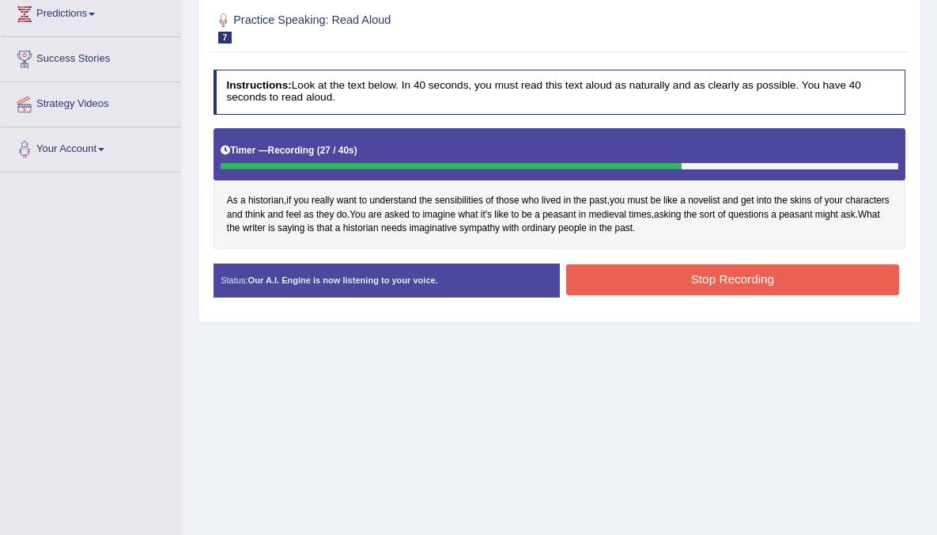
click at [801, 281] on button "Stop Recording" at bounding box center [732, 279] width 333 height 31
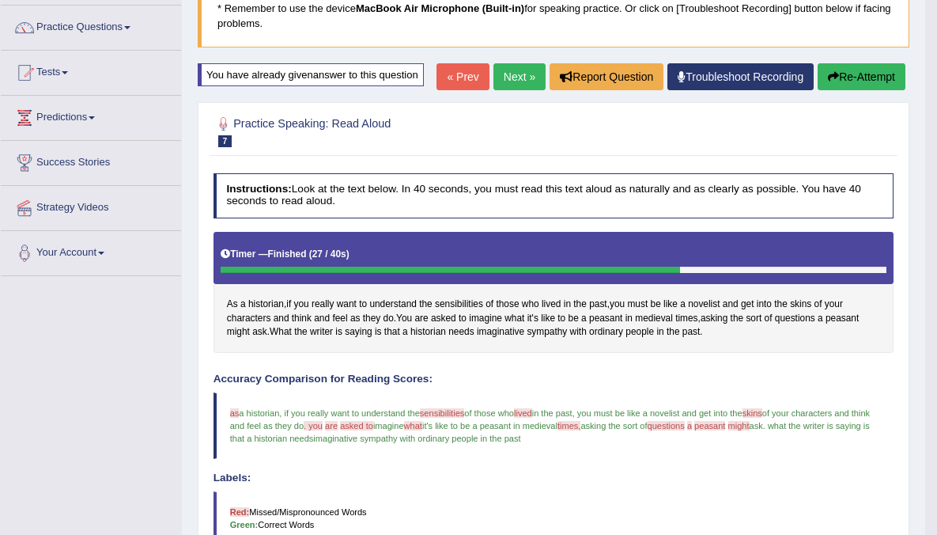
scroll to position [104, 0]
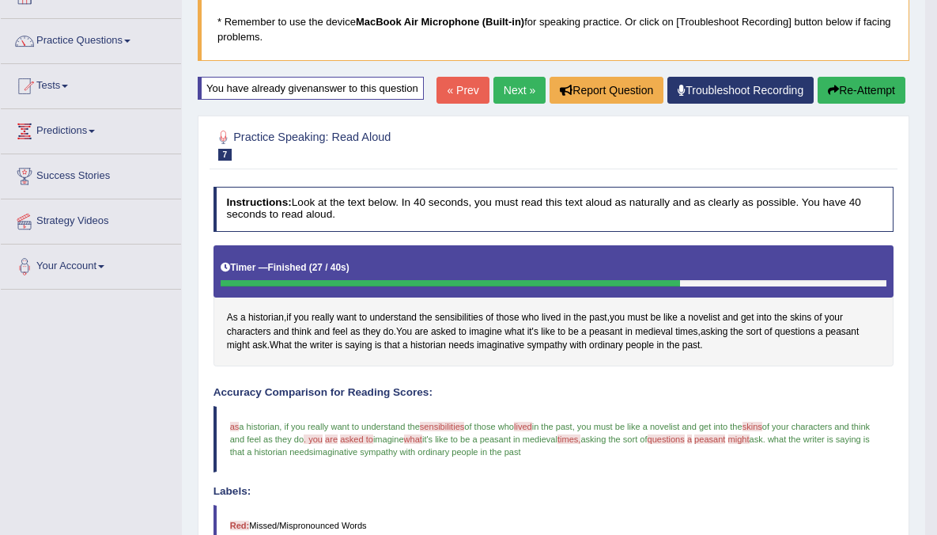
click at [505, 104] on link "Next »" at bounding box center [519, 90] width 52 height 27
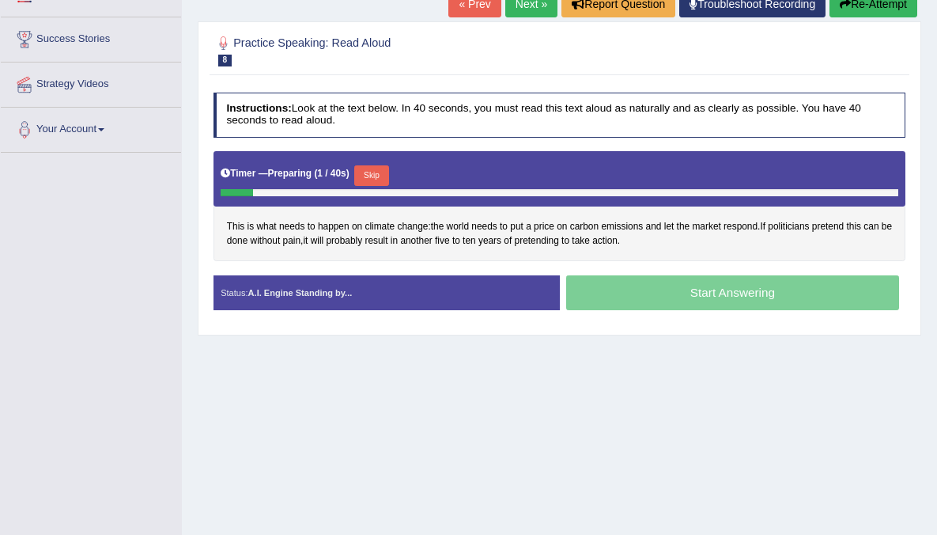
scroll to position [245, 0]
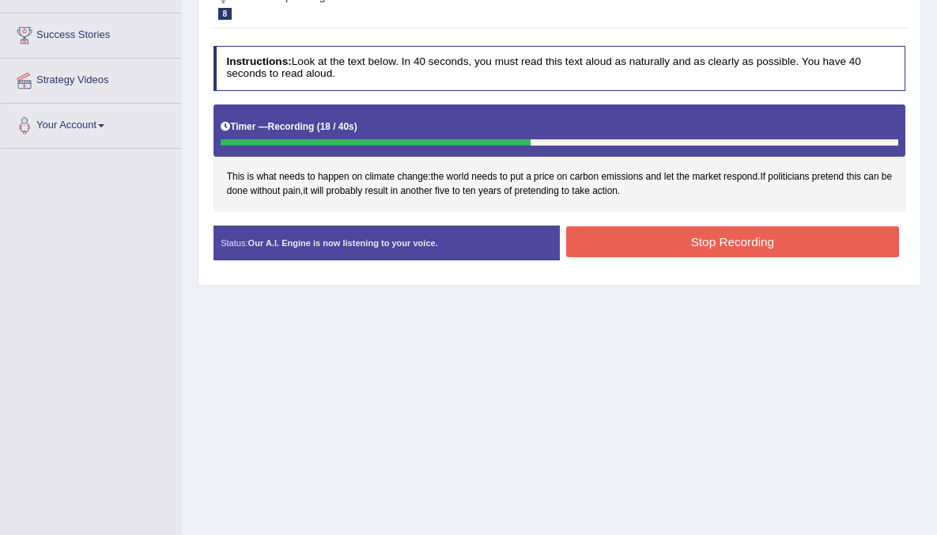
click at [718, 252] on button "Stop Recording" at bounding box center [732, 241] width 333 height 31
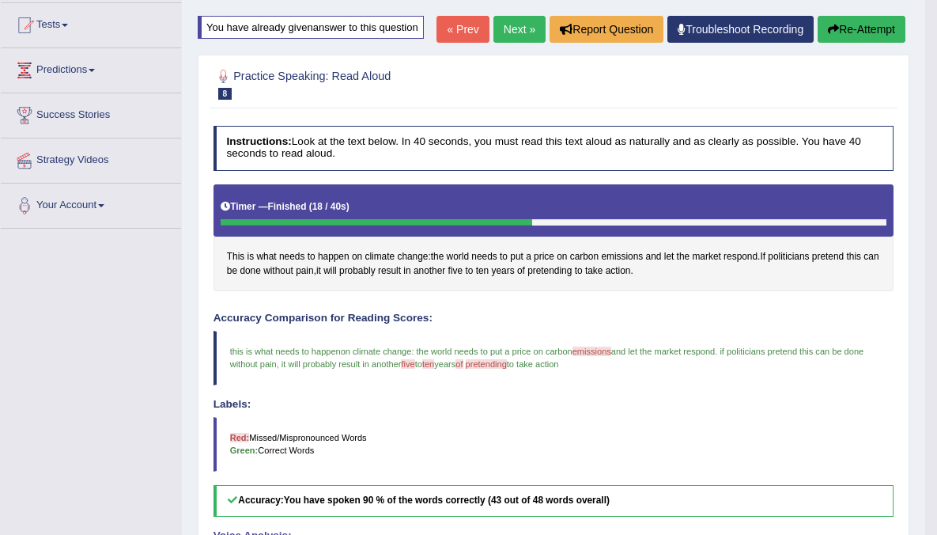
scroll to position [164, 0]
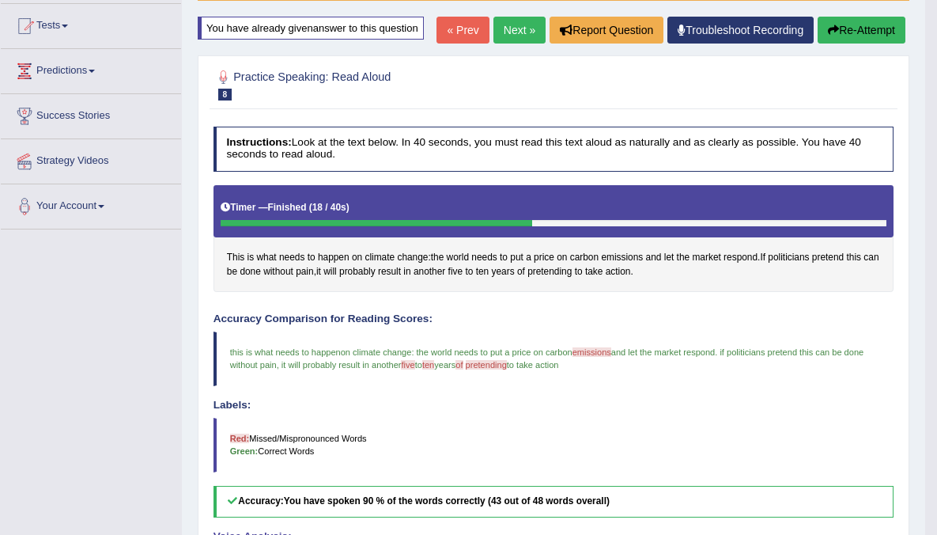
click at [506, 43] on link "Next »" at bounding box center [519, 30] width 52 height 27
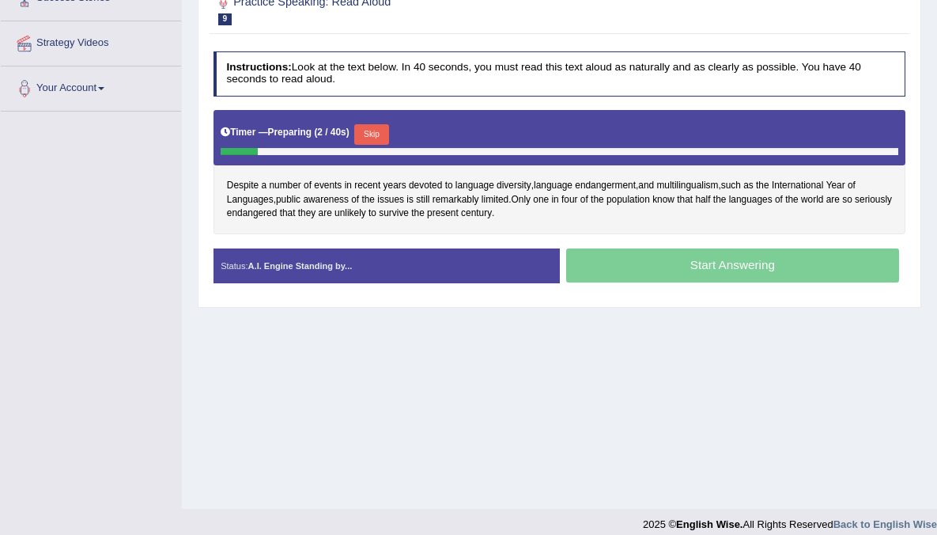
scroll to position [281, 0]
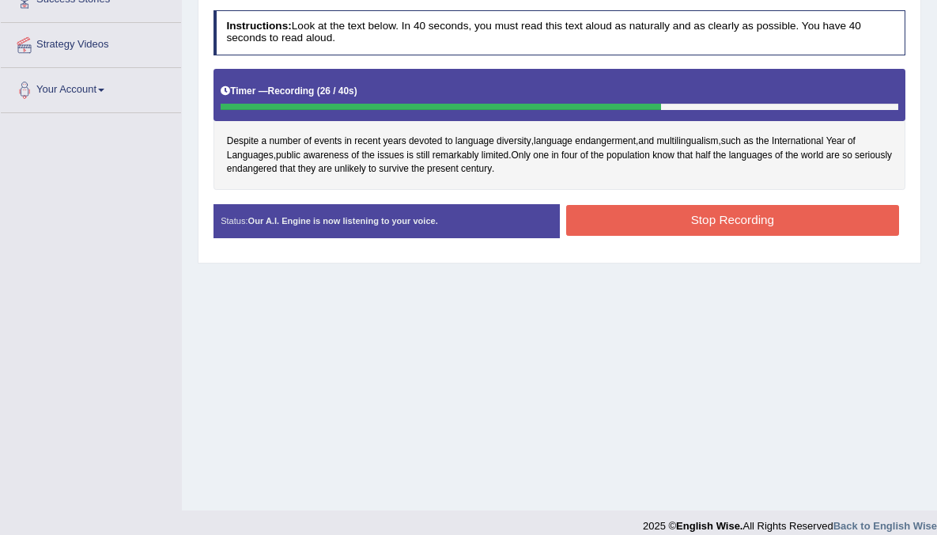
click at [651, 224] on button "Stop Recording" at bounding box center [732, 220] width 333 height 31
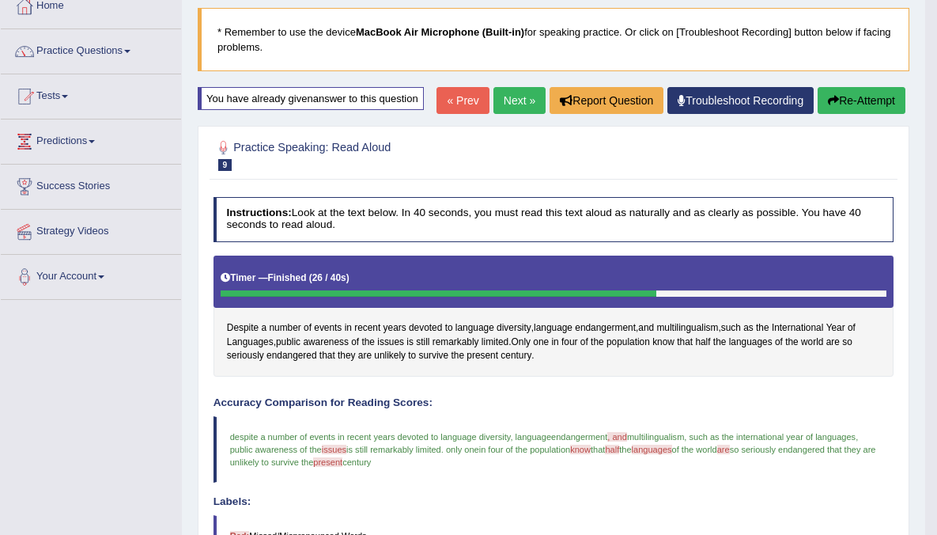
scroll to position [88, 0]
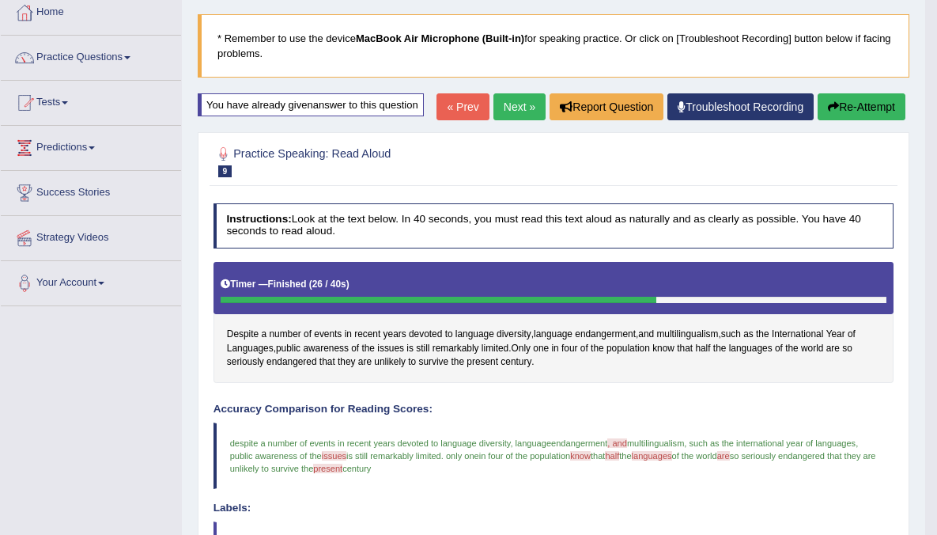
click at [501, 120] on link "Next »" at bounding box center [519, 106] width 52 height 27
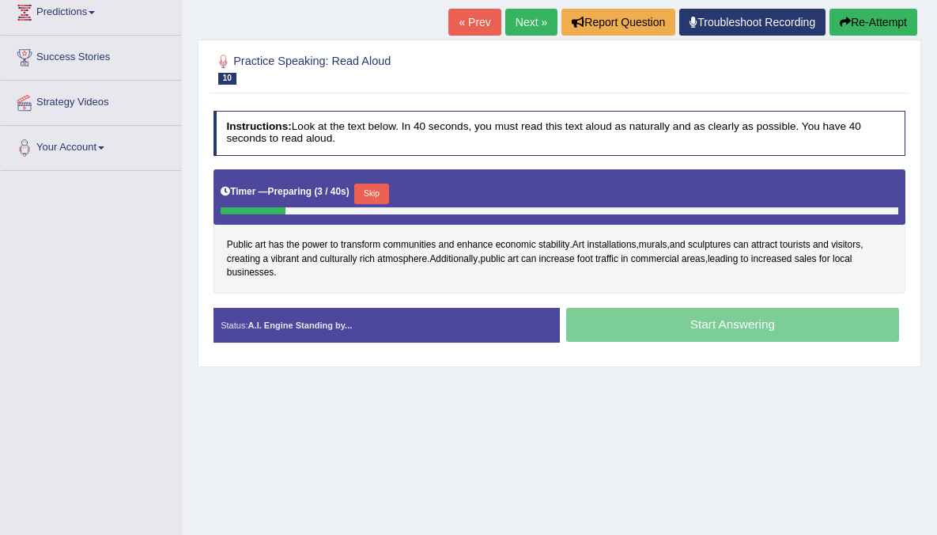
scroll to position [224, 0]
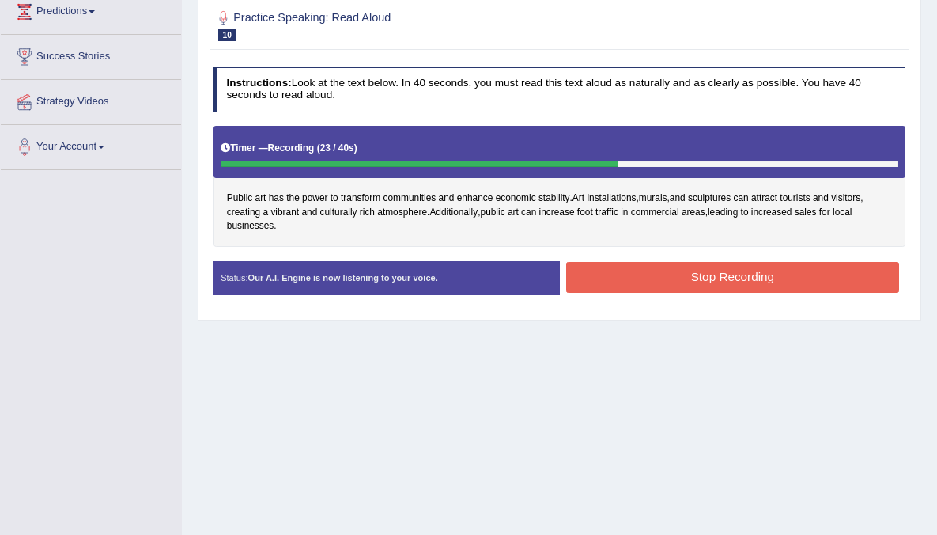
click at [602, 280] on button "Stop Recording" at bounding box center [732, 277] width 333 height 31
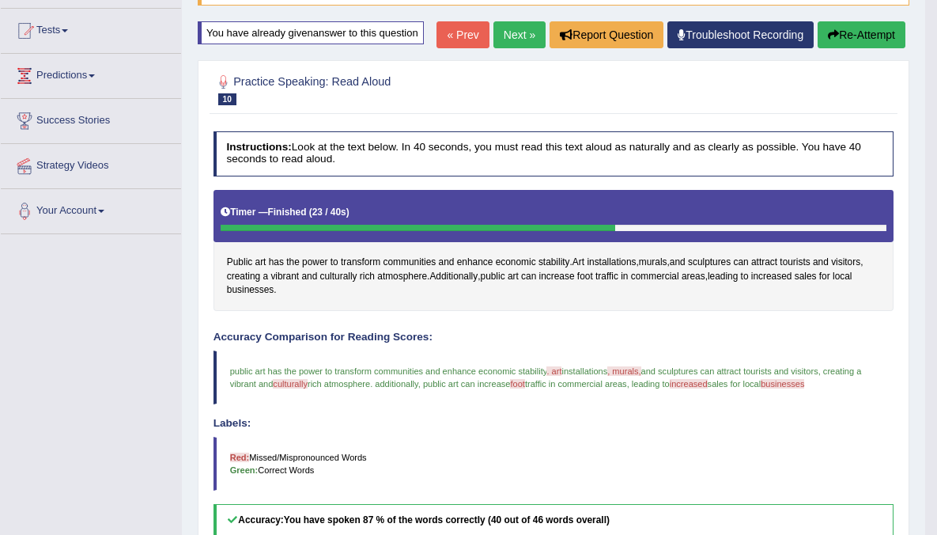
scroll to position [155, 0]
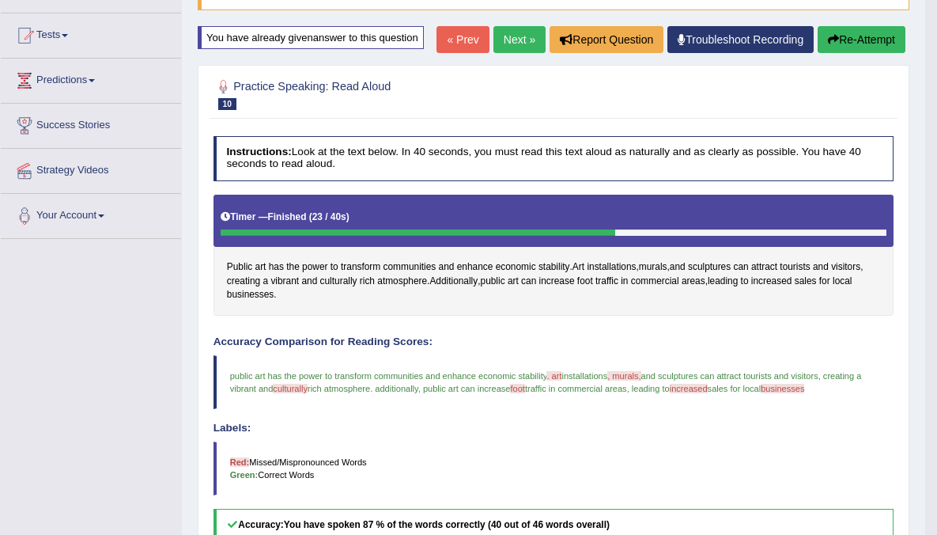
click at [505, 53] on link "Next »" at bounding box center [519, 39] width 52 height 27
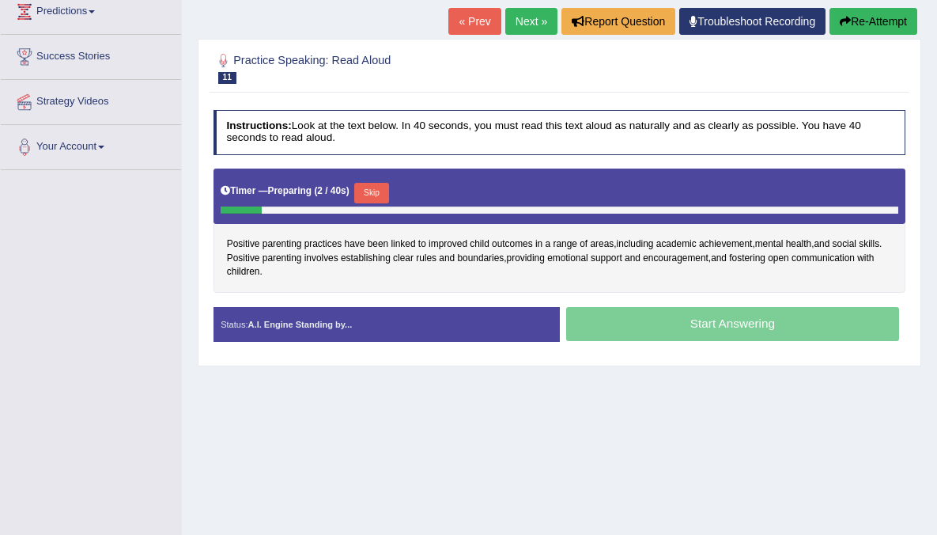
scroll to position [224, 0]
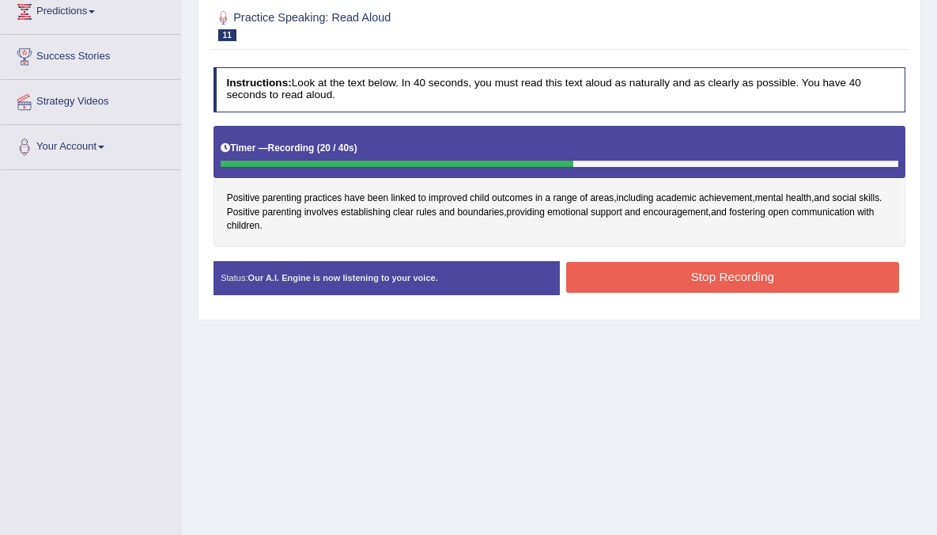
click at [657, 278] on button "Stop Recording" at bounding box center [732, 277] width 333 height 31
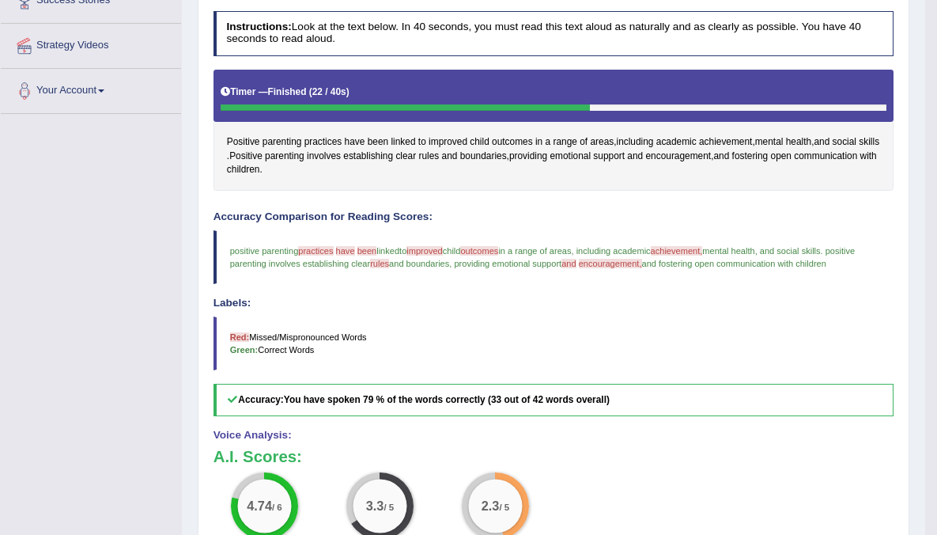
scroll to position [202, 0]
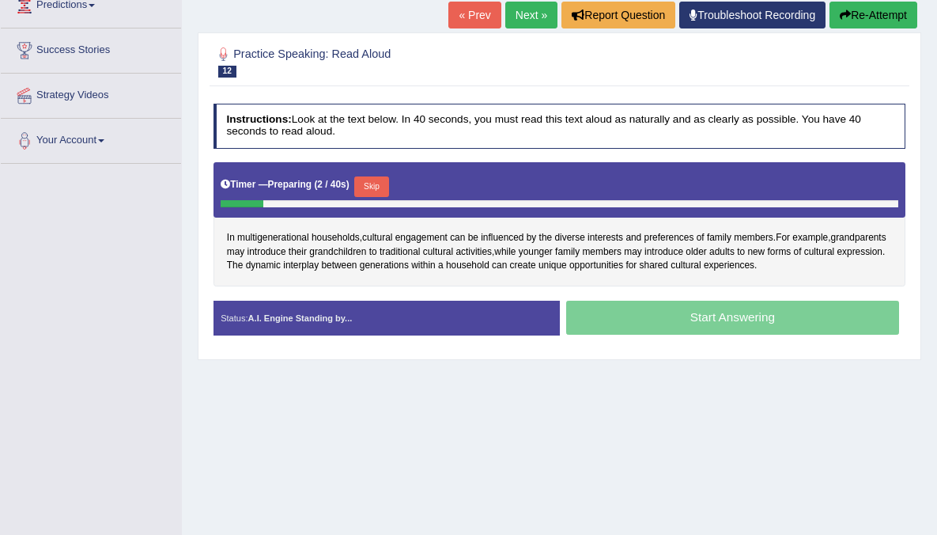
scroll to position [228, 0]
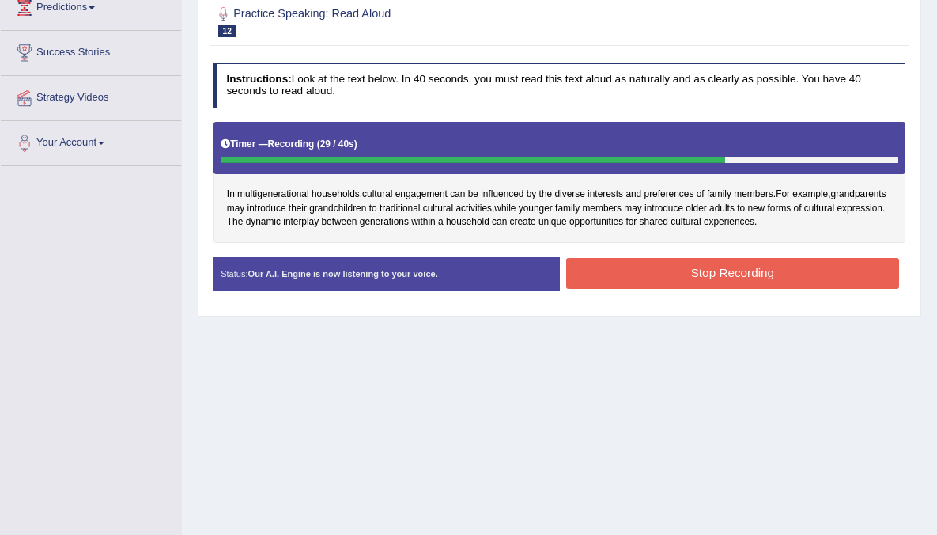
click at [664, 267] on button "Stop Recording" at bounding box center [732, 273] width 333 height 31
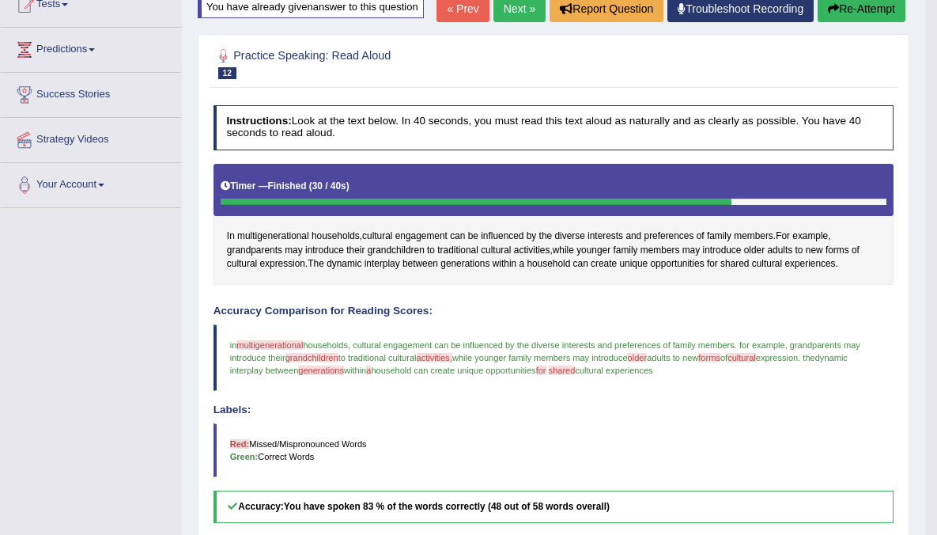
scroll to position [183, 0]
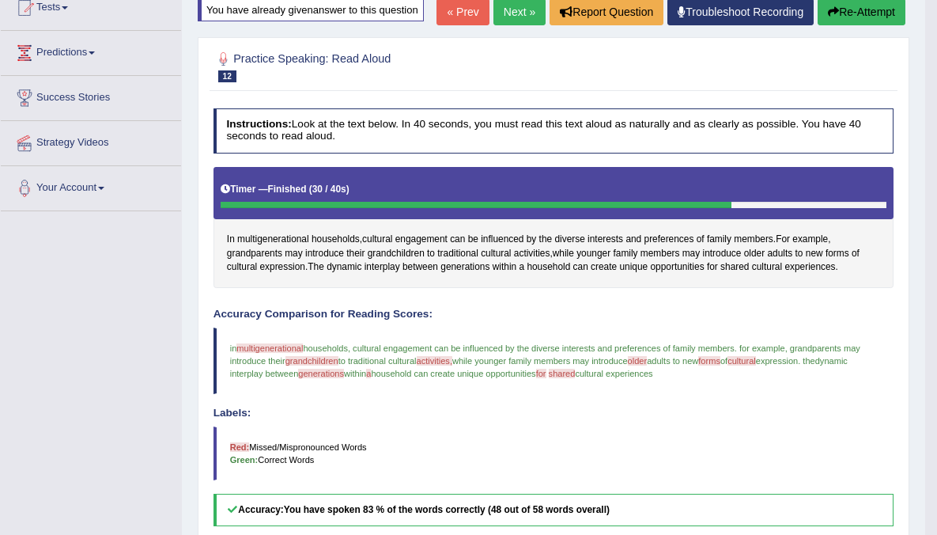
click at [851, 25] on button "Re-Attempt" at bounding box center [862, 11] width 88 height 27
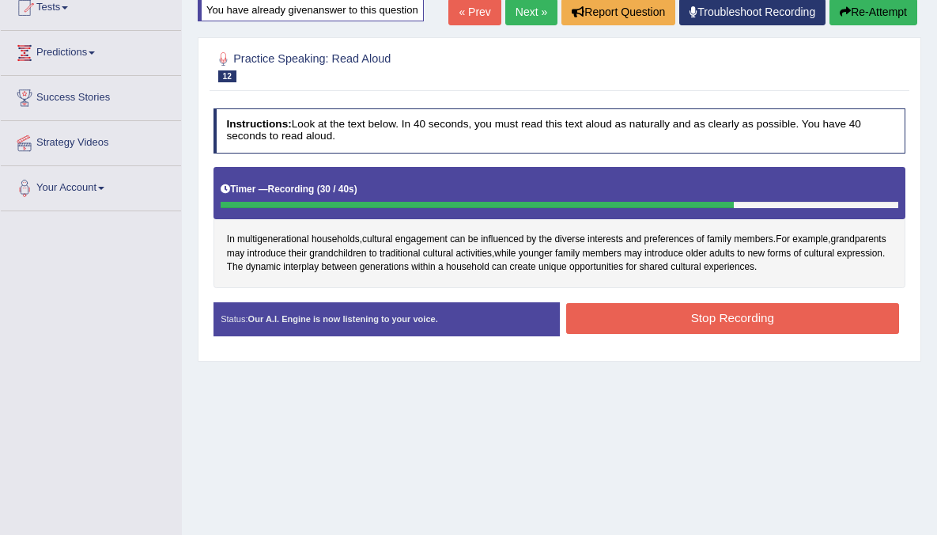
click at [750, 312] on button "Stop Recording" at bounding box center [732, 318] width 333 height 31
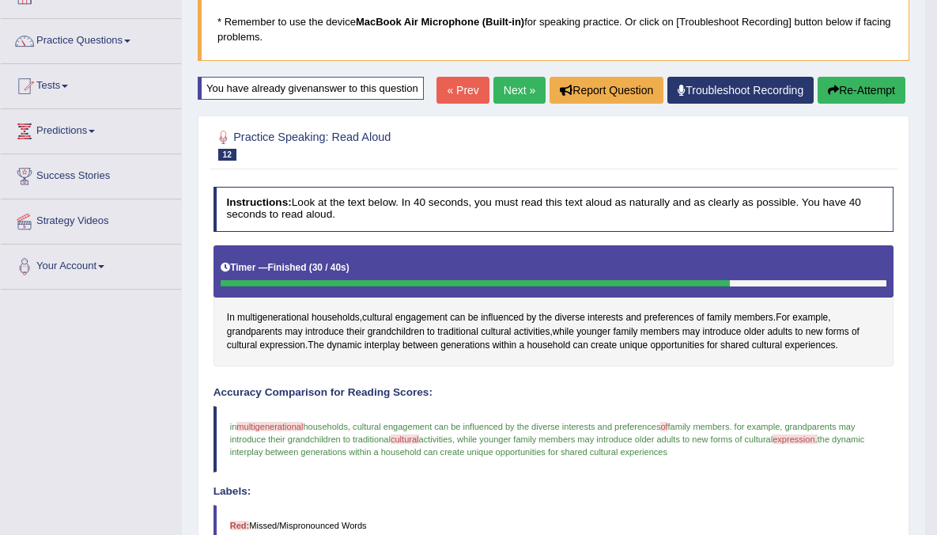
scroll to position [101, 0]
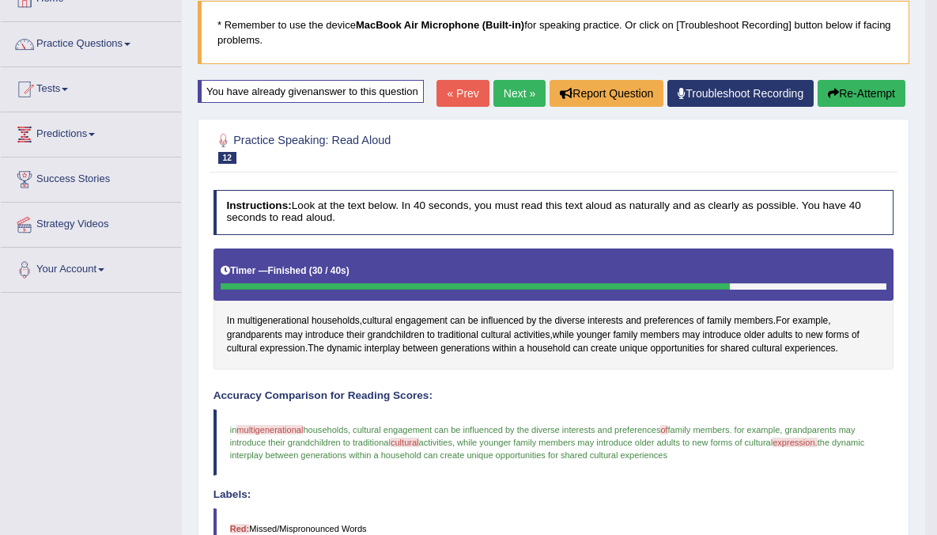
click at [519, 107] on link "Next »" at bounding box center [519, 93] width 52 height 27
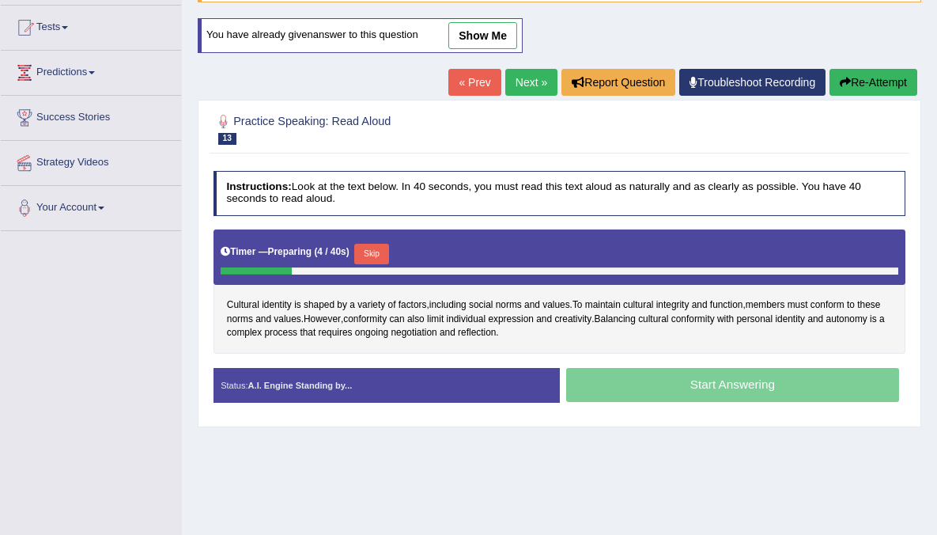
scroll to position [183, 0]
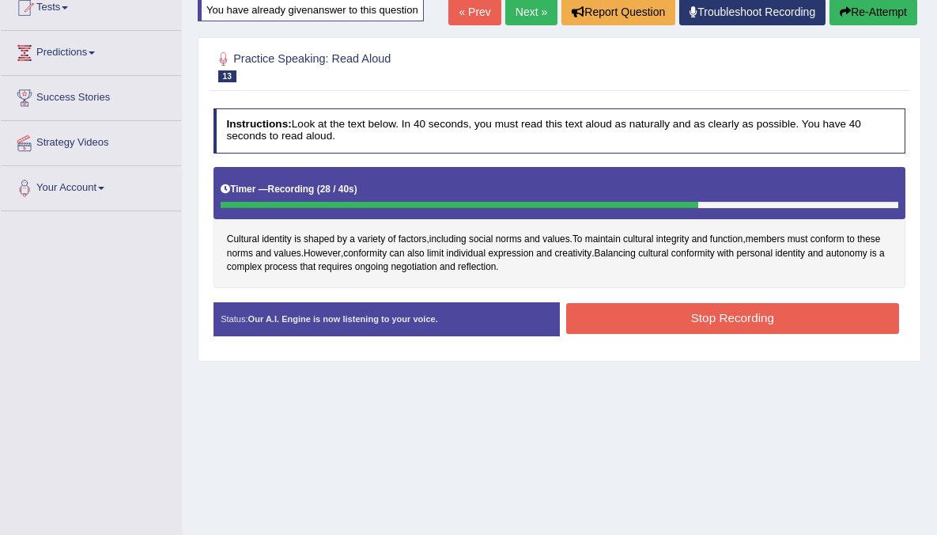
click at [758, 323] on button "Stop Recording" at bounding box center [732, 318] width 333 height 31
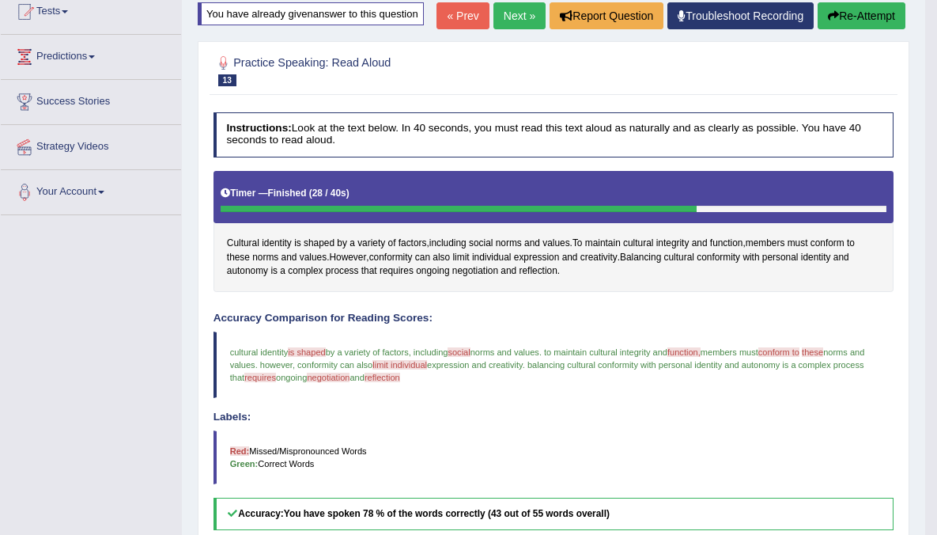
scroll to position [153, 0]
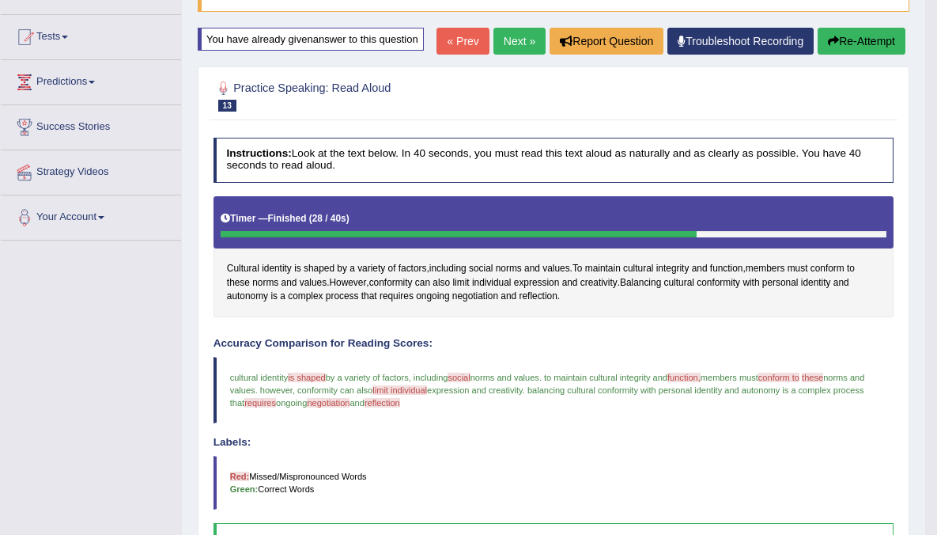
click at [839, 55] on button "Re-Attempt" at bounding box center [862, 41] width 88 height 27
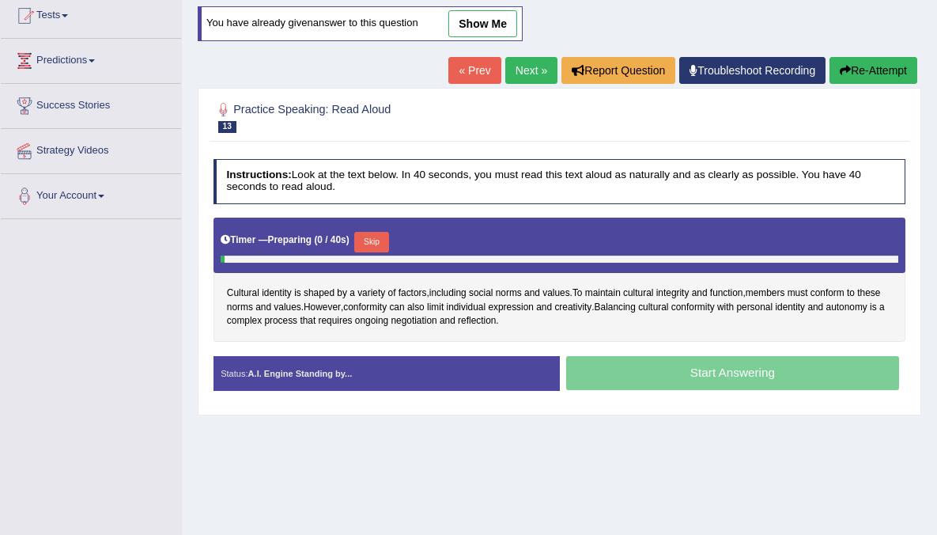
scroll to position [153, 0]
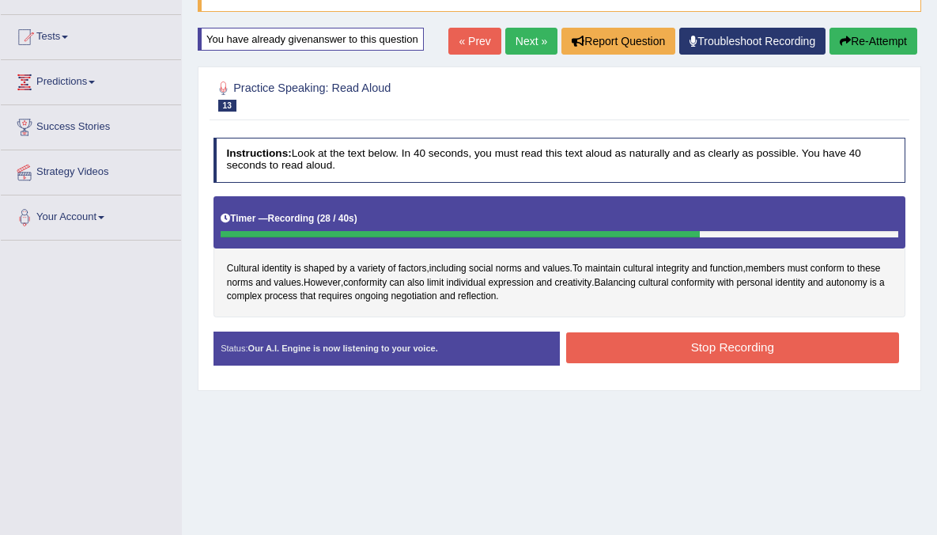
click at [690, 341] on button "Stop Recording" at bounding box center [732, 347] width 333 height 31
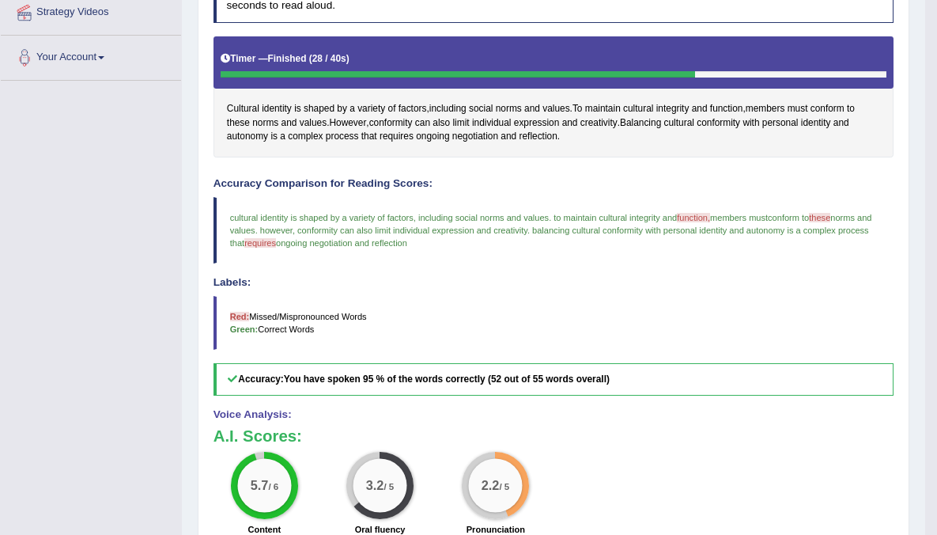
scroll to position [36, 0]
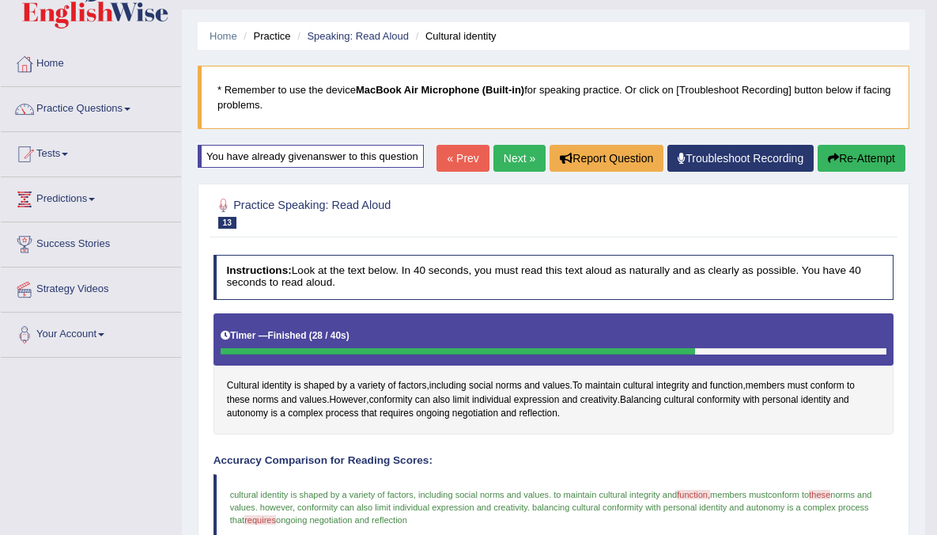
click at [515, 172] on link "Next »" at bounding box center [519, 158] width 52 height 27
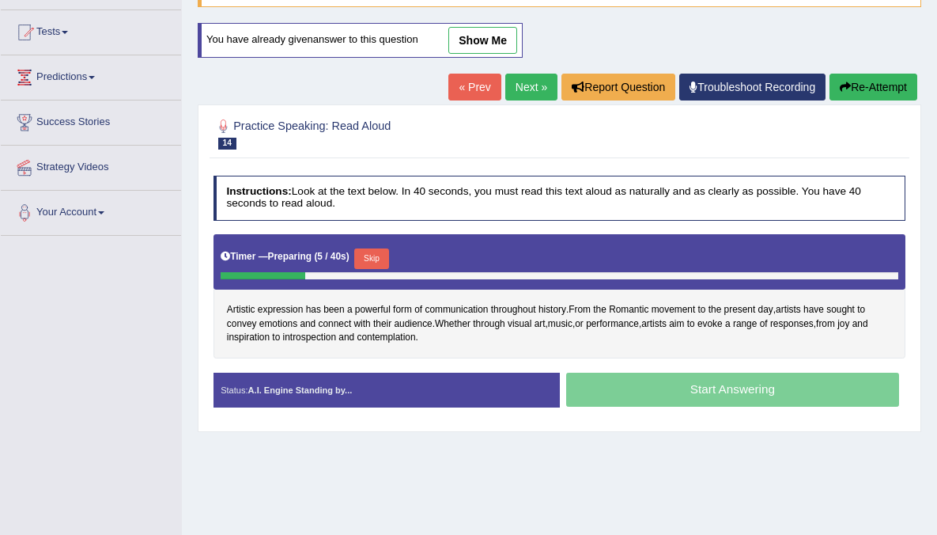
scroll to position [160, 0]
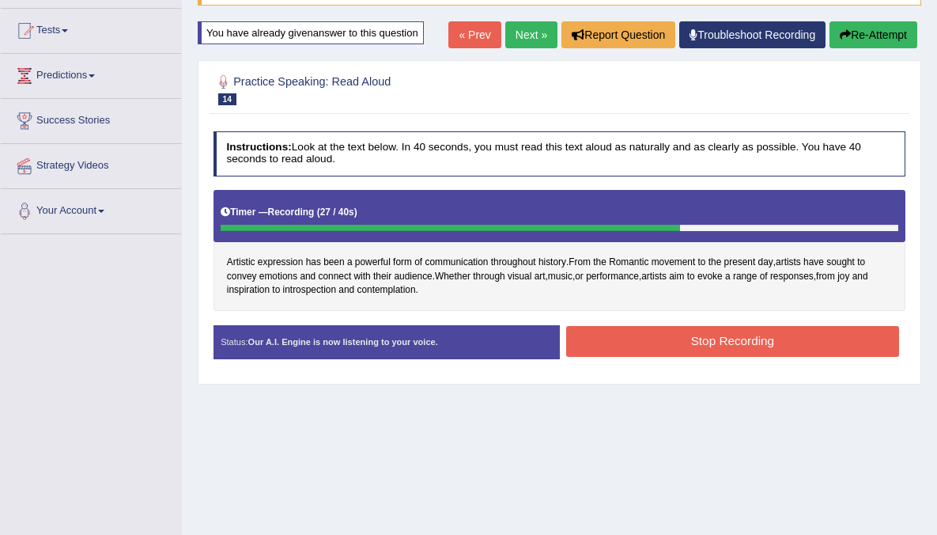
click at [787, 334] on button "Stop Recording" at bounding box center [732, 341] width 333 height 31
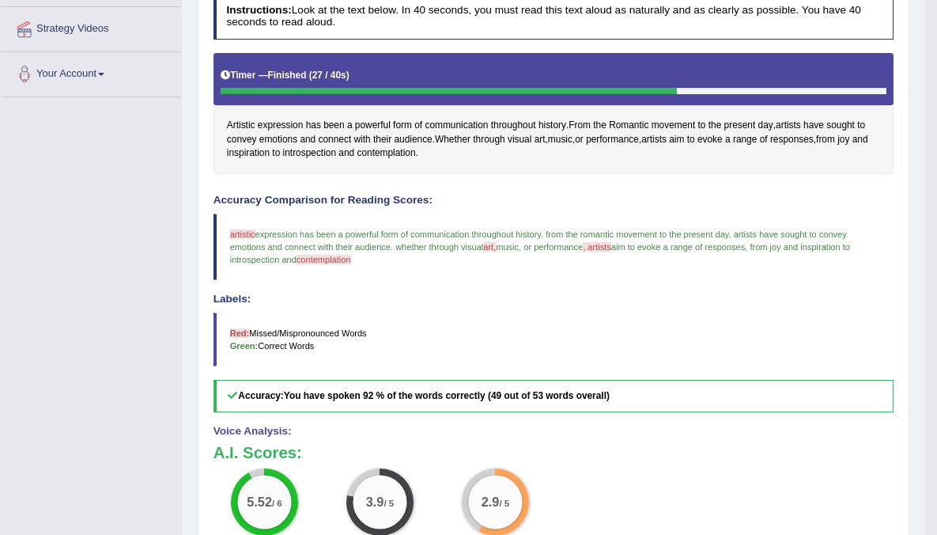
scroll to position [248, 0]
